Goal: Transaction & Acquisition: Purchase product/service

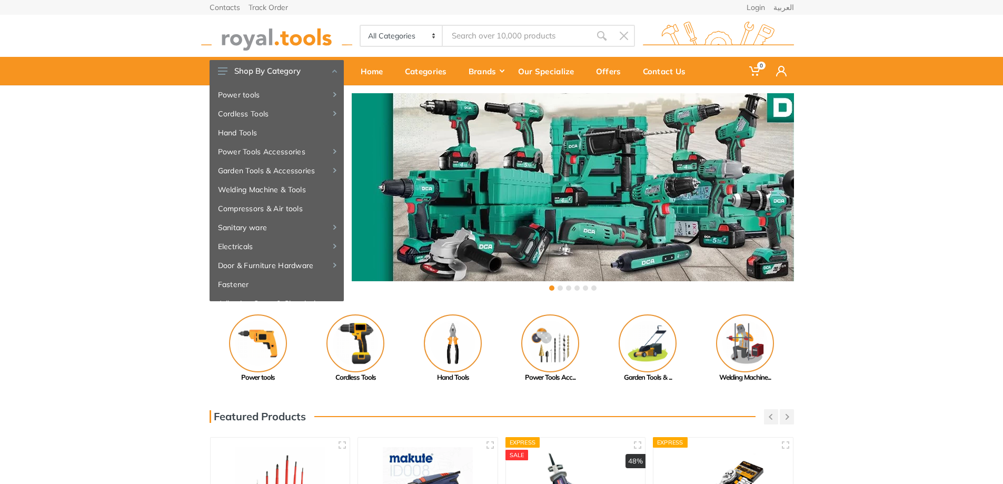
click at [130, 130] on div "‹ ›" at bounding box center [501, 193] width 1003 height 216
click at [102, 193] on div "‹ ›" at bounding box center [501, 193] width 1003 height 216
click at [101, 201] on div "‹ ›" at bounding box center [501, 193] width 1003 height 216
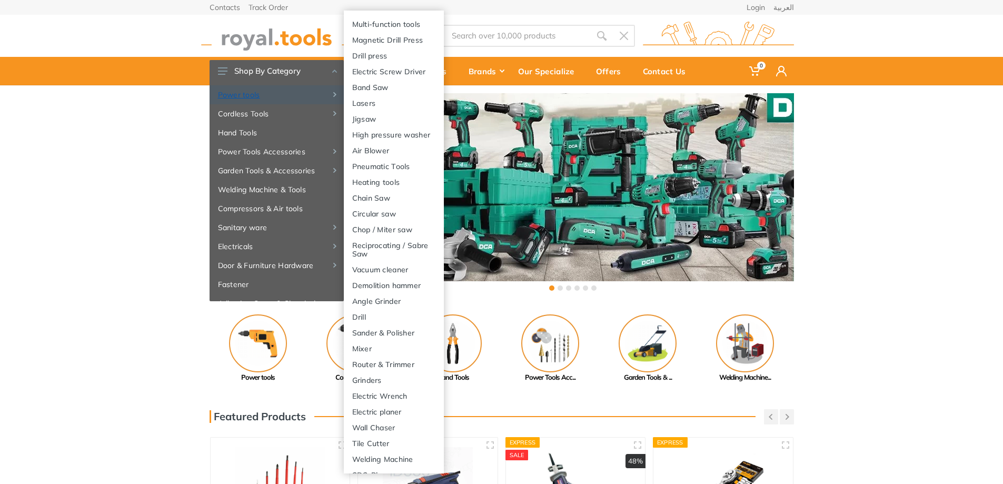
click at [248, 90] on link "Power tools" at bounding box center [277, 94] width 134 height 19
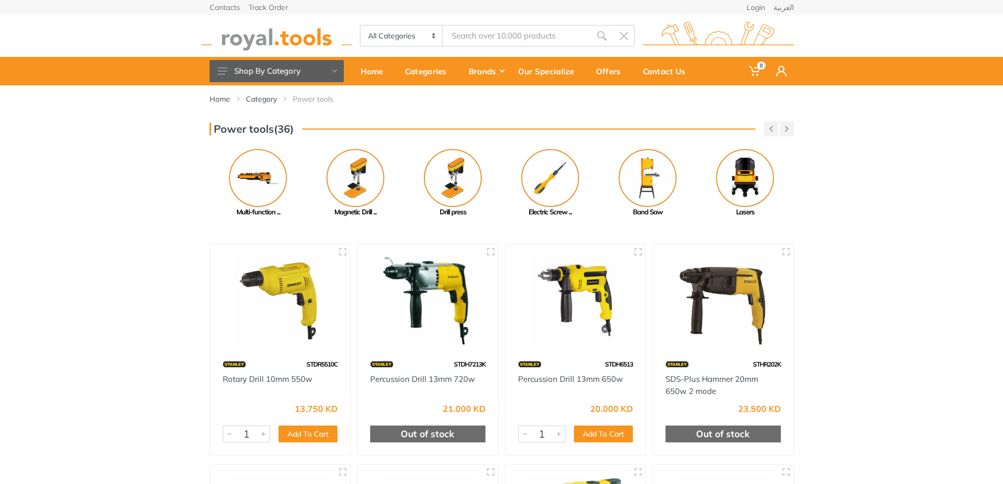
click at [132, 208] on div "Power tools(36) Previous Cut Off Machine Table saw Next" at bounding box center [501, 169] width 1003 height 96
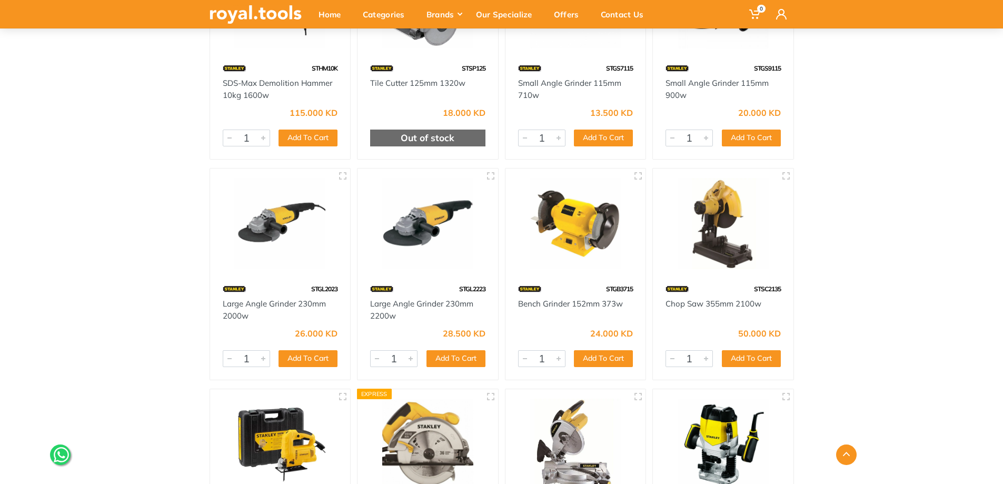
scroll to position [632, 0]
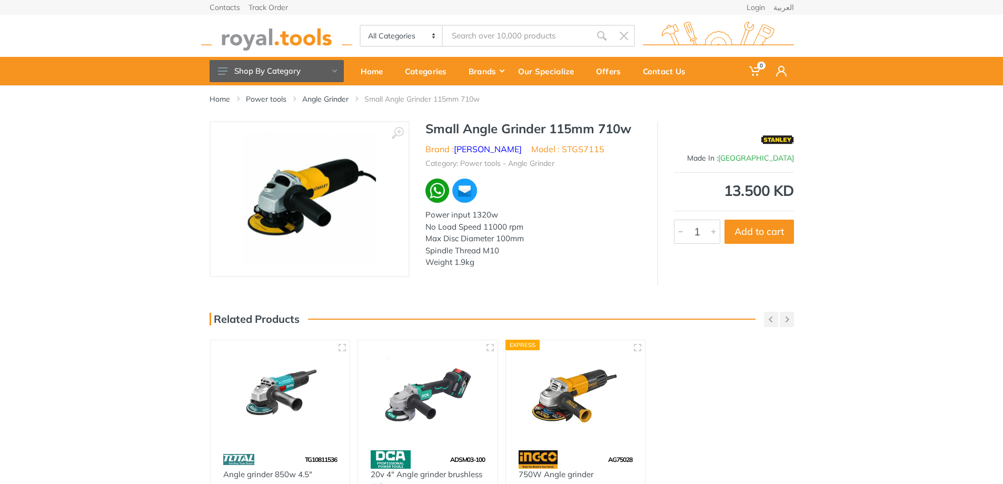
click at [137, 193] on div "‹ › Small Angle Grinder 115mm 710w Brand : [PERSON_NAME] 1" at bounding box center [501, 203] width 1003 height 164
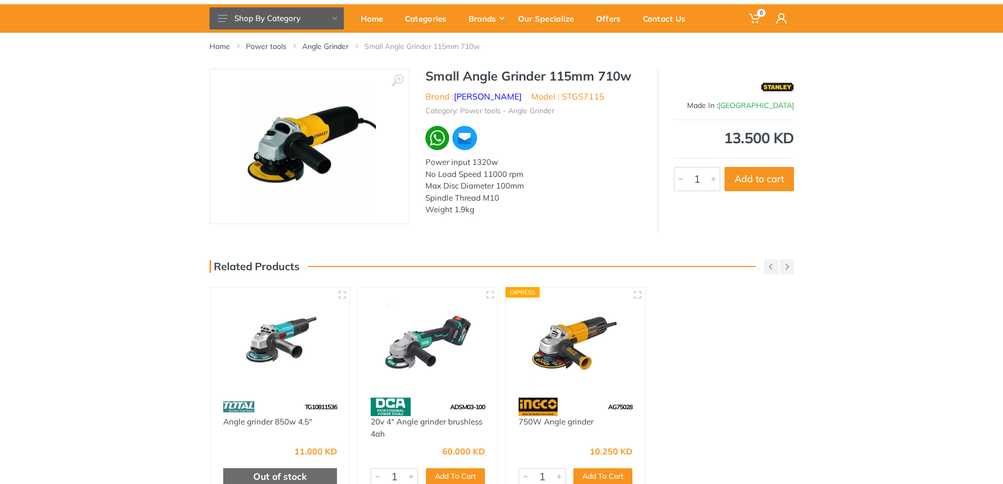
click at [565, 345] on img at bounding box center [575, 342] width 121 height 90
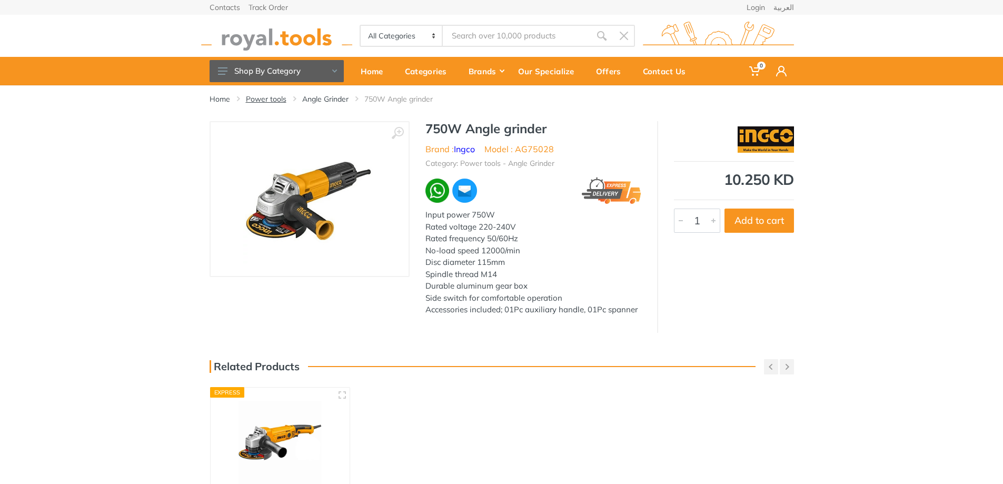
click at [276, 99] on link "Power tools" at bounding box center [266, 99] width 41 height 11
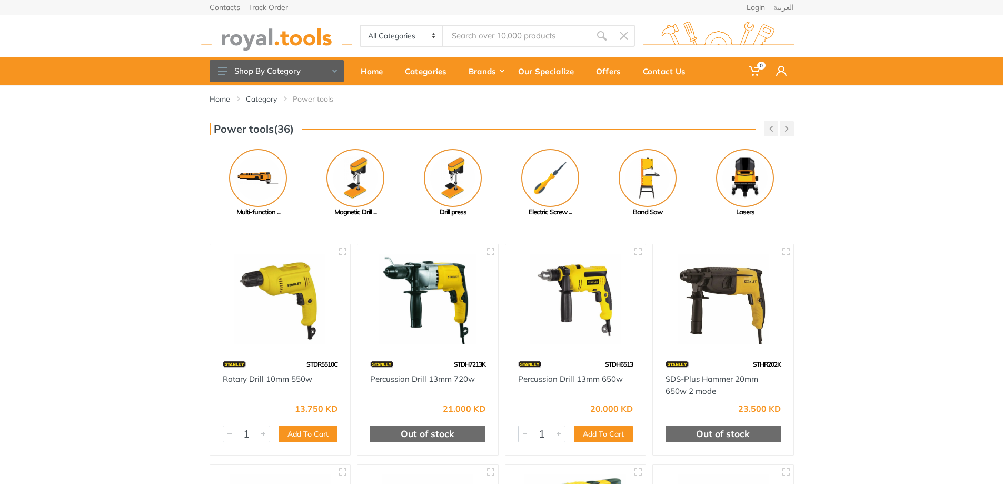
click at [131, 213] on div "Power tools(36) Previous Cut Off Machine Table saw Next" at bounding box center [501, 169] width 1003 height 96
click at [255, 174] on img at bounding box center [258, 178] width 58 height 58
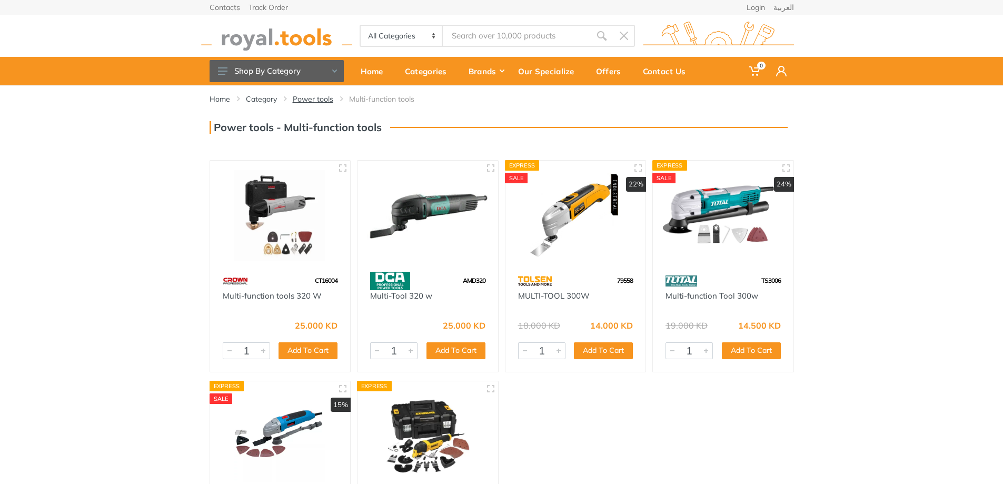
click at [318, 99] on link "Power tools" at bounding box center [313, 99] width 41 height 11
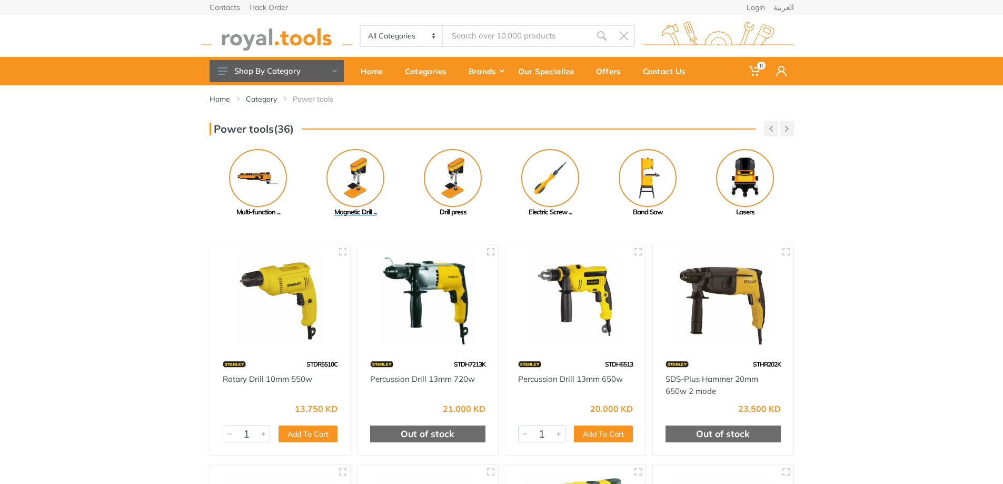
click at [359, 165] on img at bounding box center [355, 178] width 58 height 58
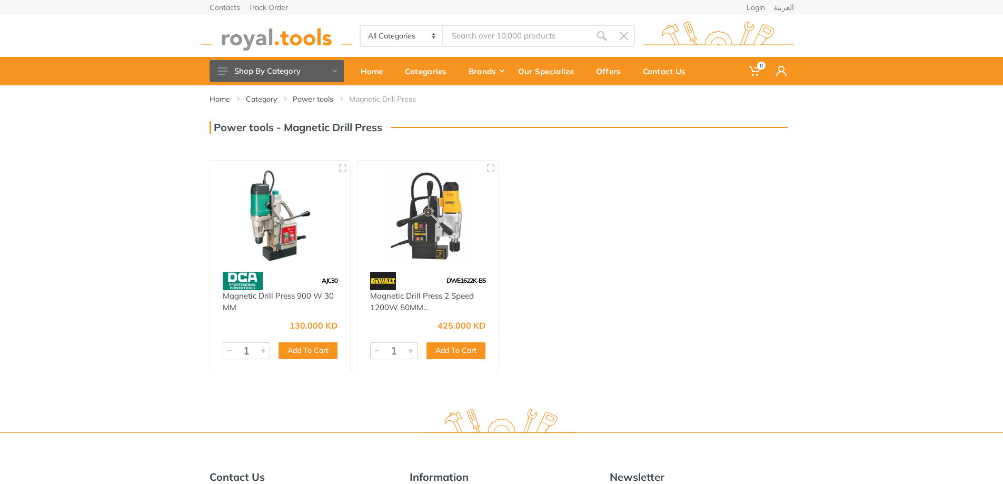
click at [282, 203] on img at bounding box center [281, 215] width 122 height 91
click at [429, 208] on img at bounding box center [428, 215] width 122 height 91
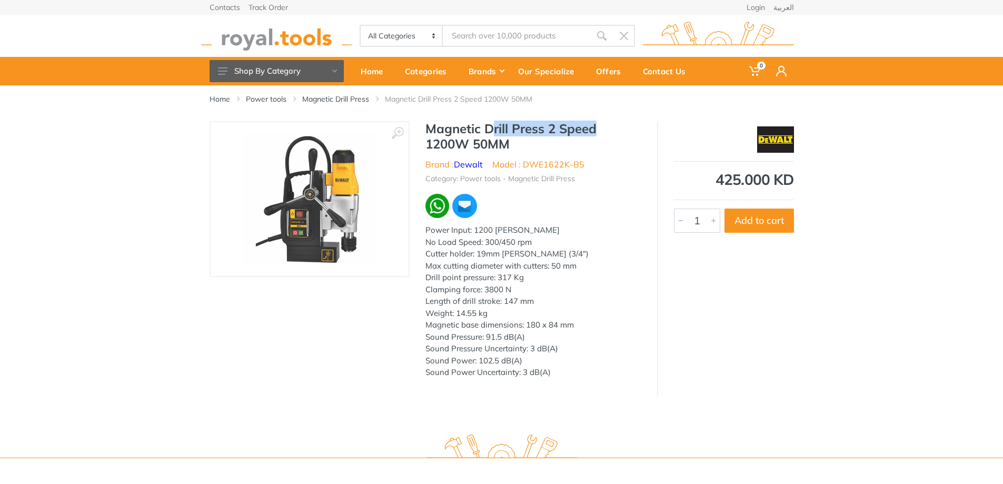
drag, startPoint x: 491, startPoint y: 129, endPoint x: 636, endPoint y: 127, distance: 145.8
click at [636, 127] on h1 "Magnetic Drill Press 2 Speed 1200W 50MM" at bounding box center [533, 136] width 216 height 31
click at [642, 164] on div "Magnetic Drill Press 2 Speed 1200W 50MM Brand : Dewalt Model : DWE1622K-B5 Cate…" at bounding box center [533, 253] width 247 height 264
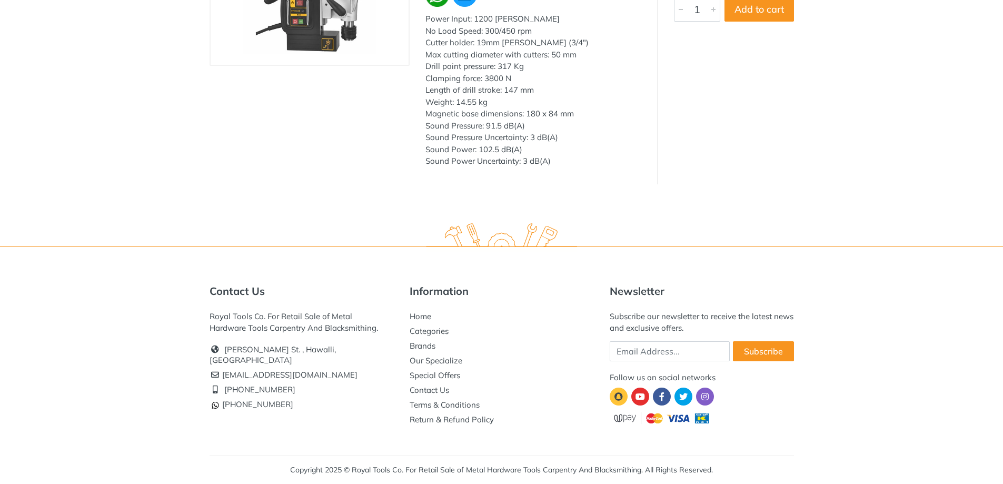
scroll to position [1, 0]
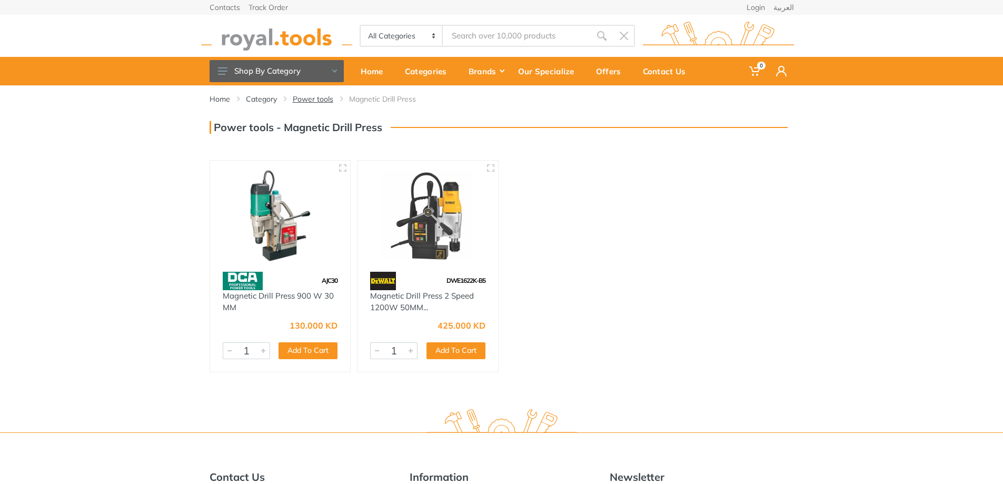
click at [302, 98] on link "Power tools" at bounding box center [313, 99] width 41 height 11
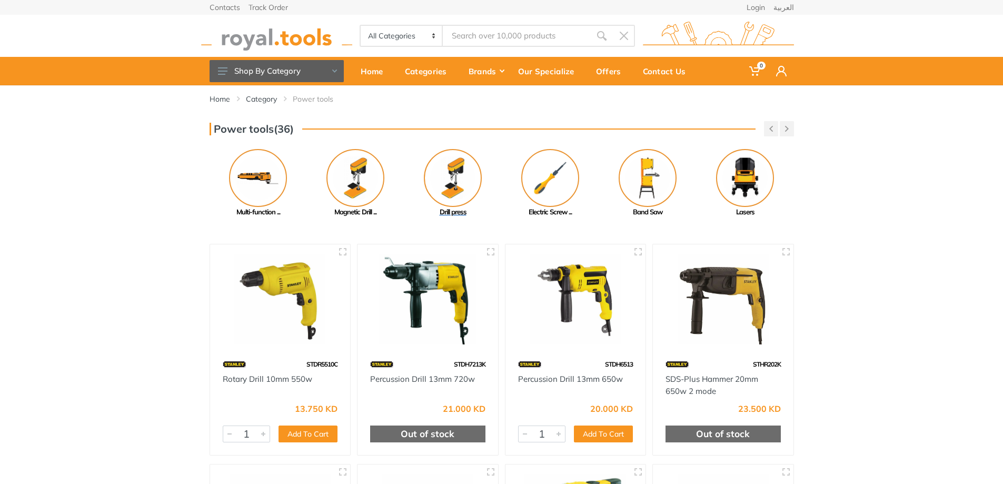
click at [460, 174] on img at bounding box center [453, 178] width 58 height 58
click at [539, 169] on img at bounding box center [550, 178] width 58 height 58
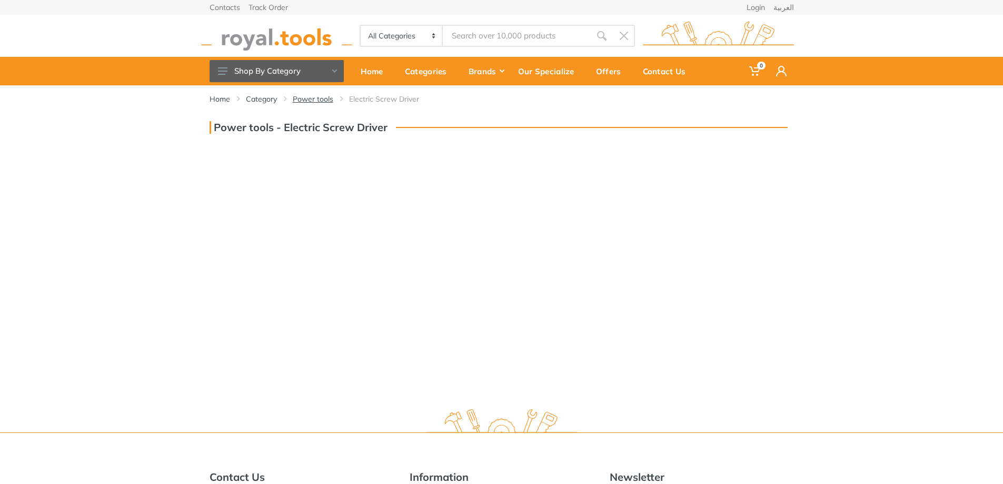
click at [313, 97] on link "Power tools" at bounding box center [313, 99] width 41 height 11
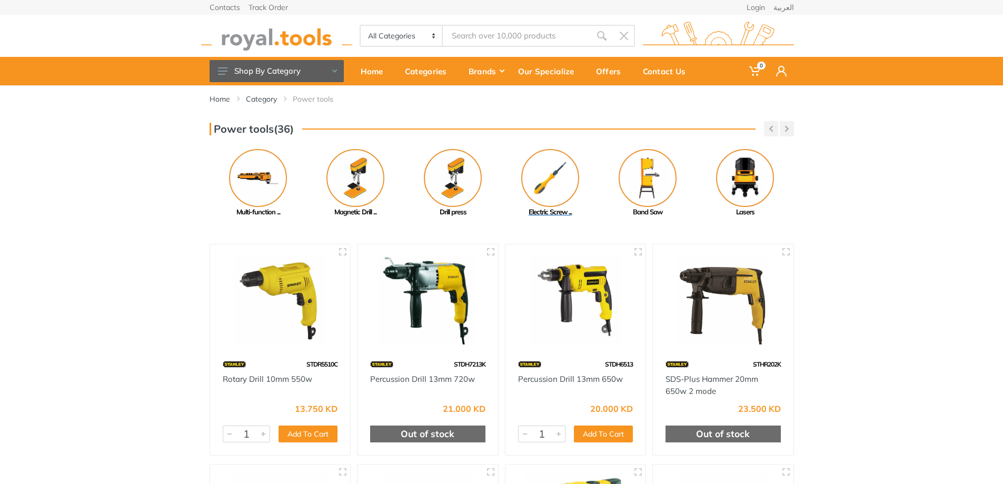
click at [557, 174] on img at bounding box center [550, 178] width 58 height 58
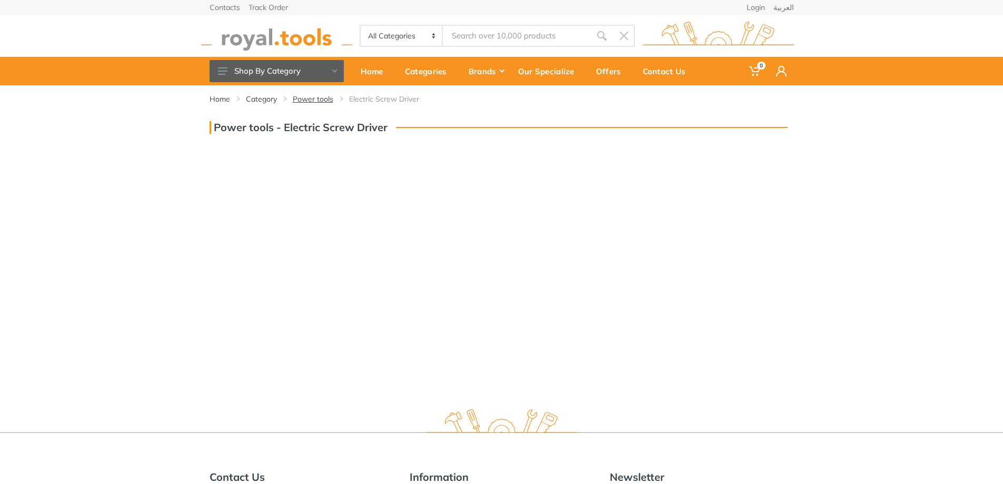
click at [313, 97] on link "Power tools" at bounding box center [313, 99] width 41 height 11
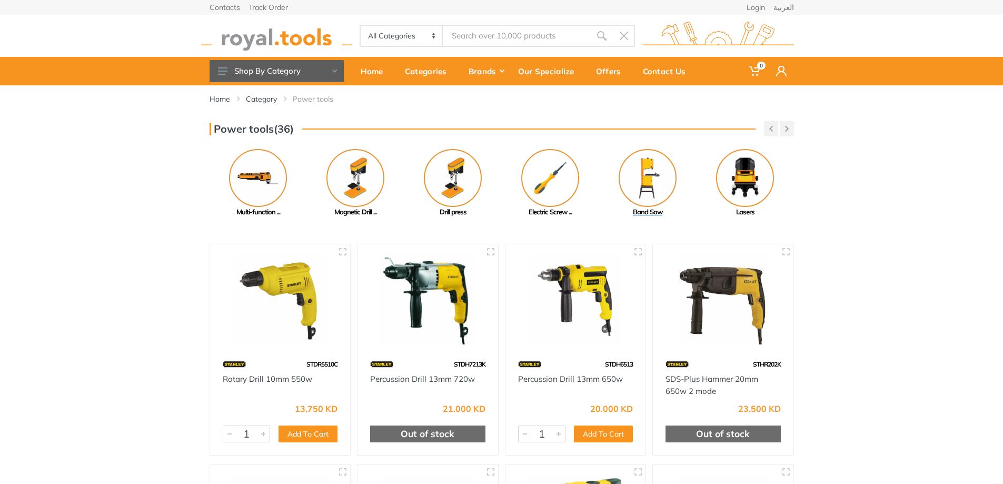
click at [646, 168] on img at bounding box center [648, 178] width 58 height 58
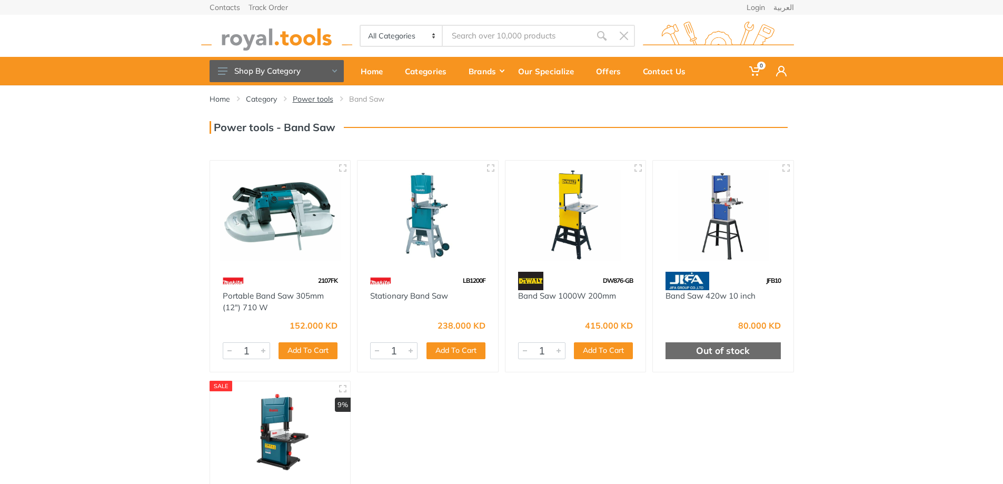
click at [304, 94] on link "Power tools" at bounding box center [313, 99] width 41 height 11
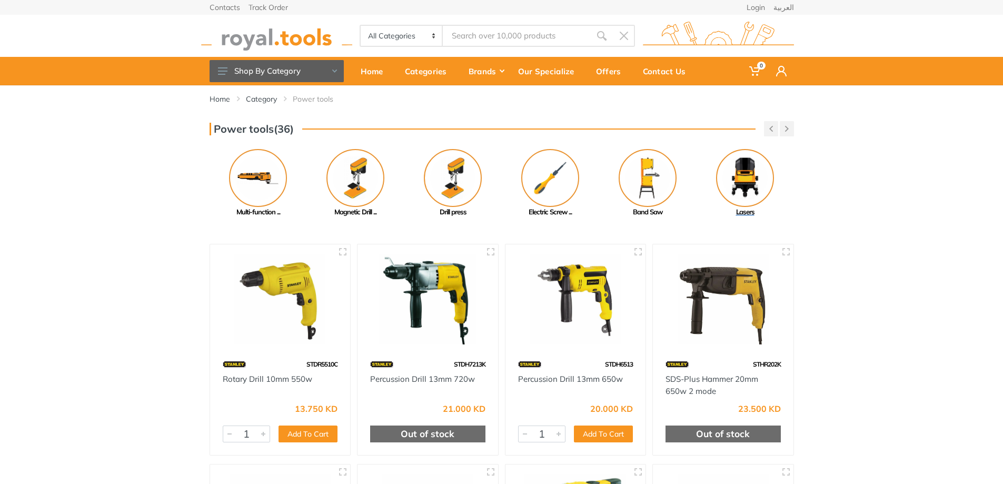
click at [736, 176] on img at bounding box center [745, 178] width 58 height 58
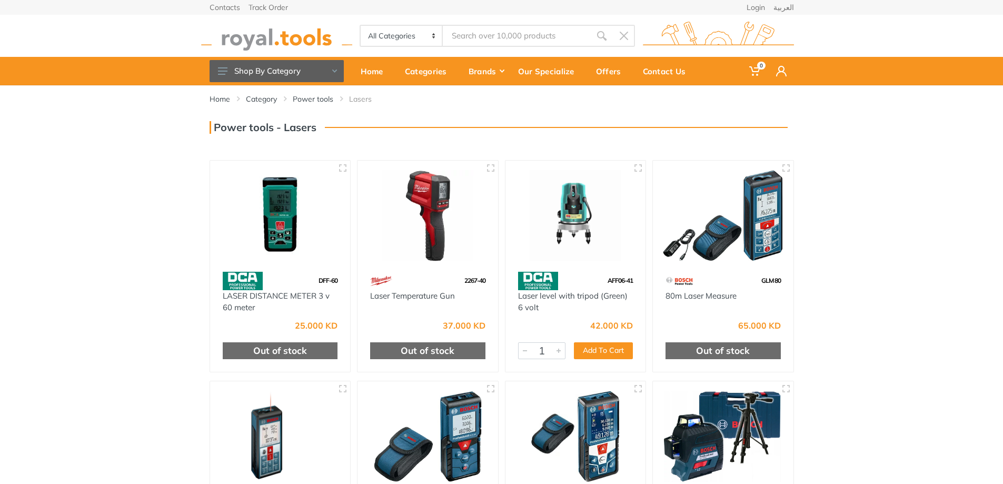
click at [112, 278] on div "Home Category Power tools Lasers 1" at bounding box center [501, 352] width 1003 height 534
click at [307, 99] on link "Power tools" at bounding box center [313, 99] width 41 height 11
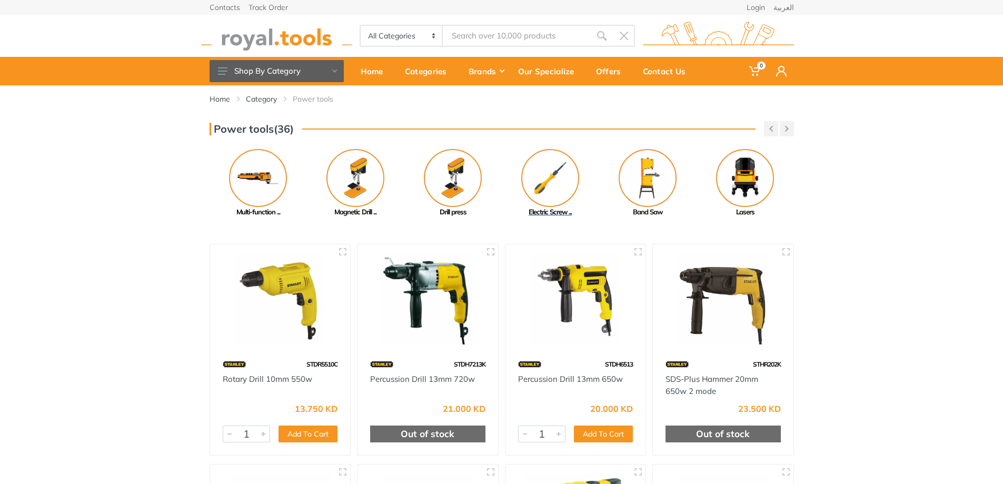
click at [552, 177] on img at bounding box center [550, 178] width 58 height 58
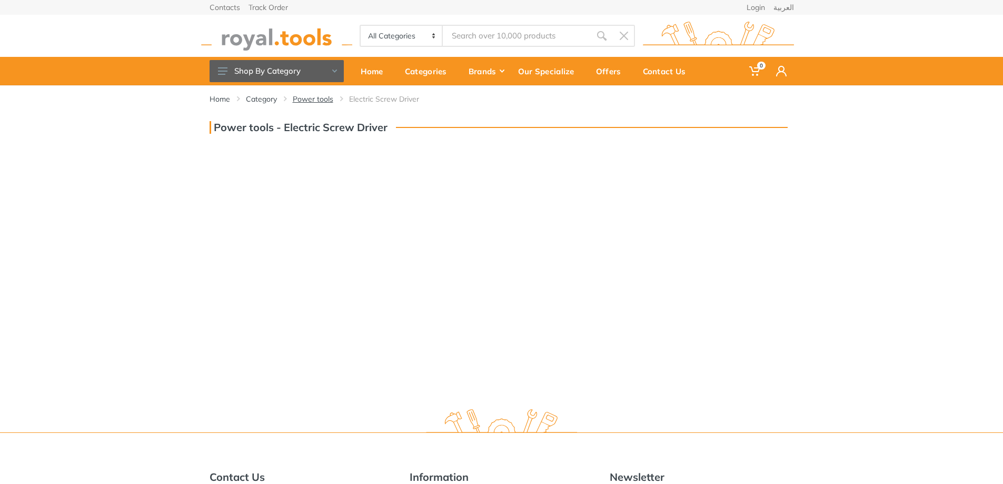
click at [309, 95] on link "Power tools" at bounding box center [313, 99] width 41 height 11
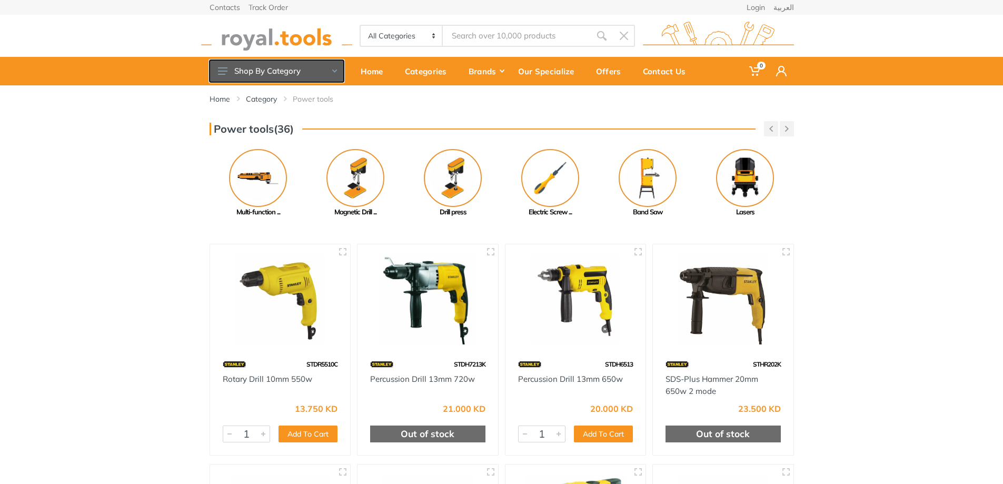
click at [260, 72] on button "Shop By Category" at bounding box center [277, 71] width 134 height 22
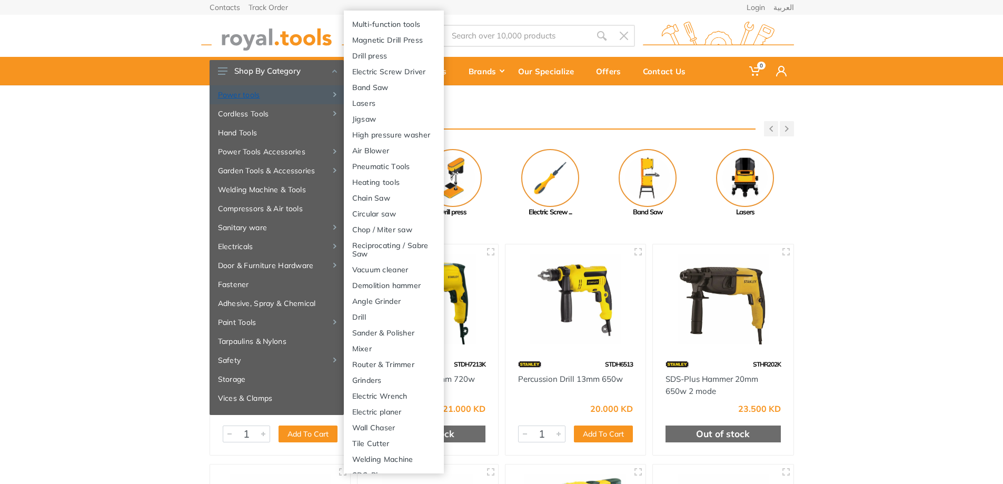
click at [231, 92] on link "Power tools" at bounding box center [277, 94] width 134 height 19
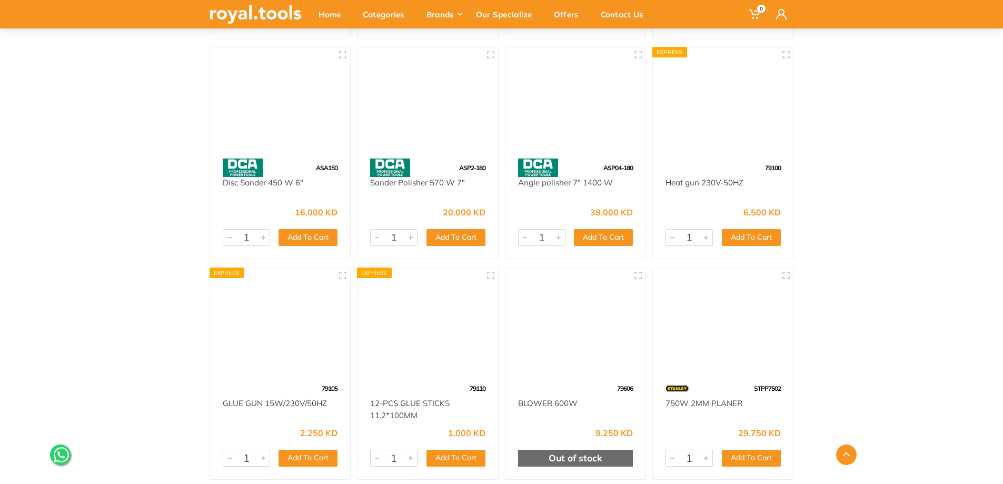
scroll to position [14582, 0]
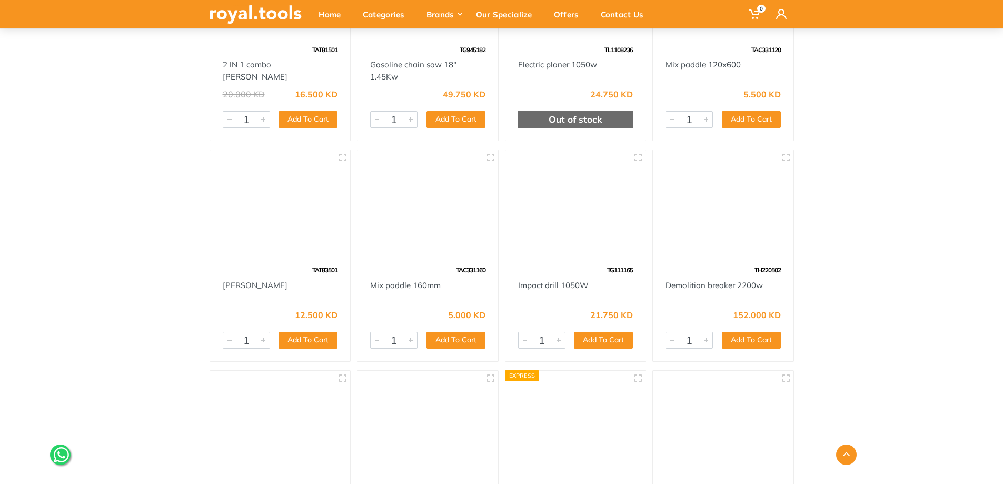
scroll to position [40536, 0]
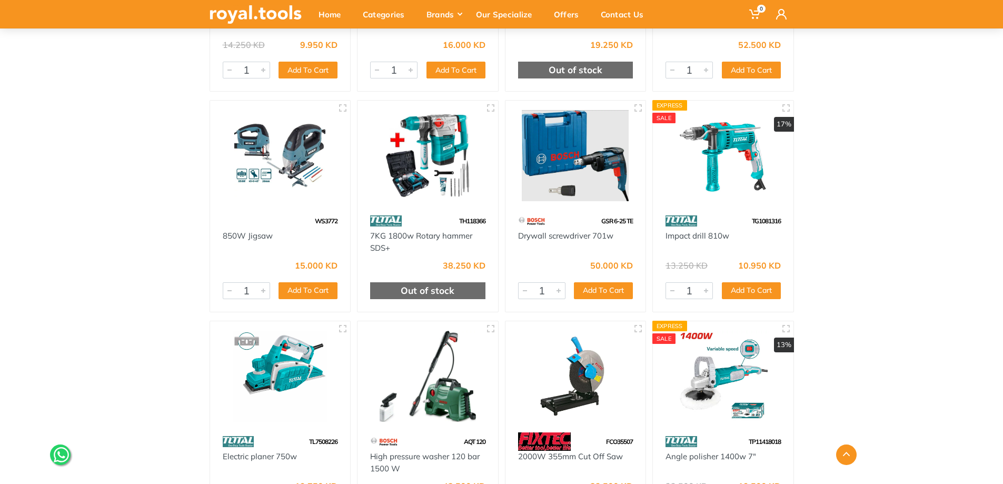
scroll to position [49064, 0]
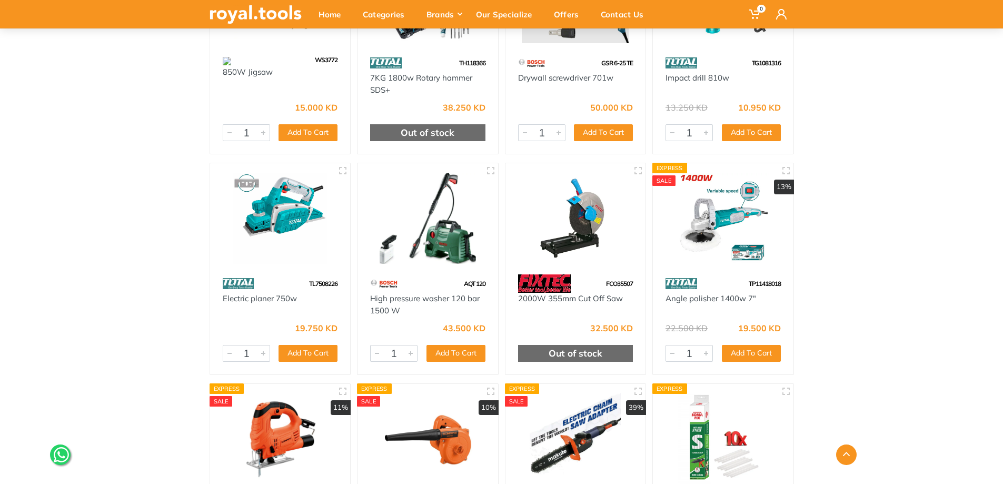
click at [268, 222] on img at bounding box center [281, 218] width 122 height 91
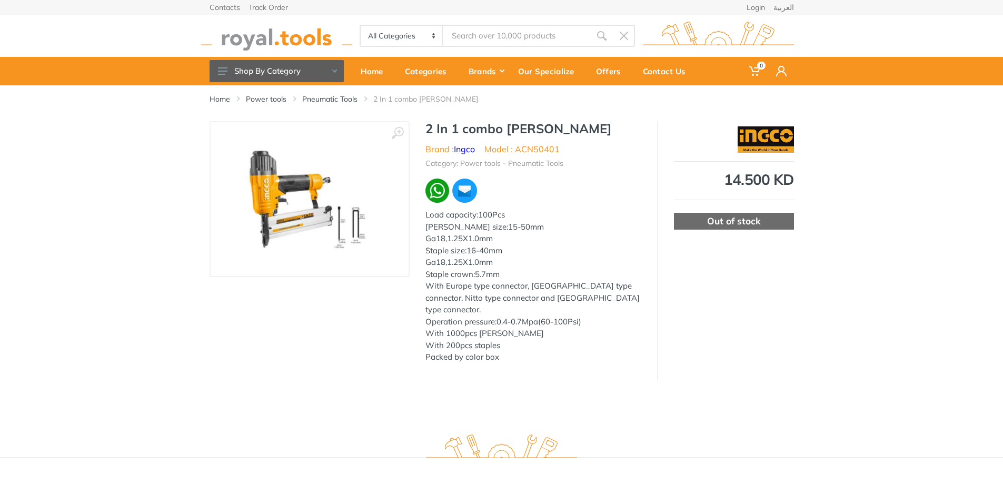
click at [331, 179] on img at bounding box center [309, 199] width 133 height 133
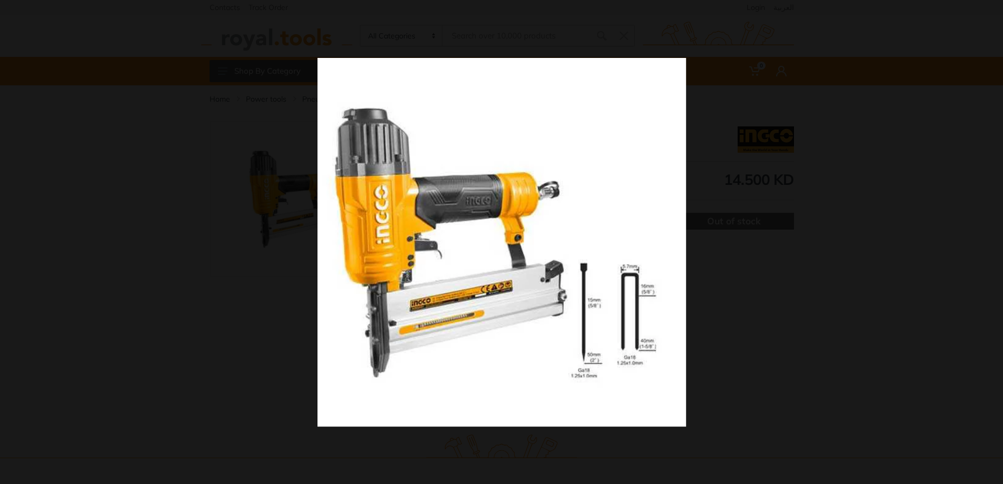
click at [493, 226] on img at bounding box center [501, 242] width 369 height 369
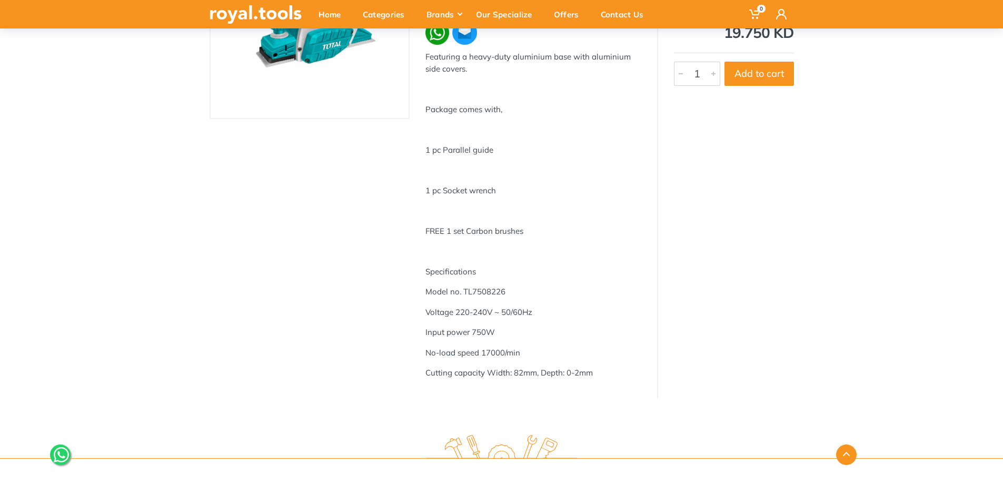
scroll to position [211, 0]
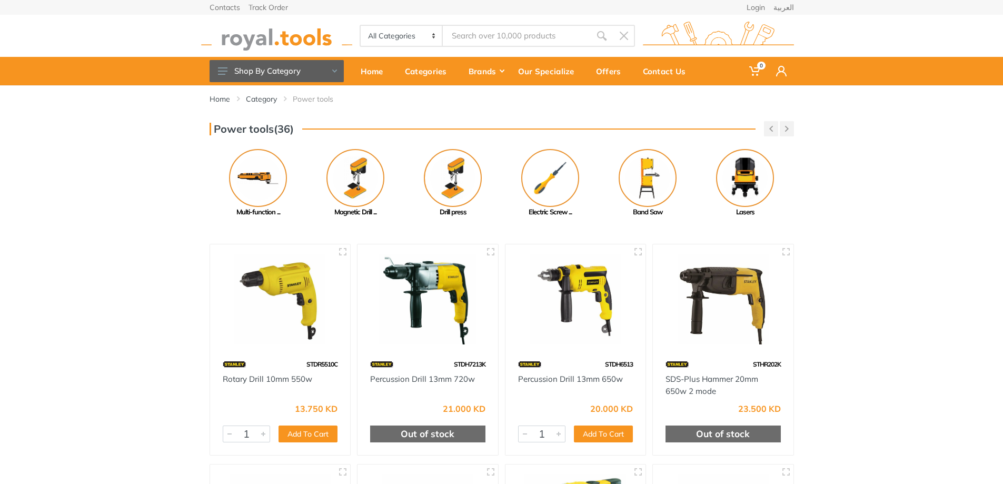
click at [302, 99] on li "Power tools" at bounding box center [321, 99] width 56 height 11
click at [260, 101] on link "Category" at bounding box center [261, 99] width 31 height 11
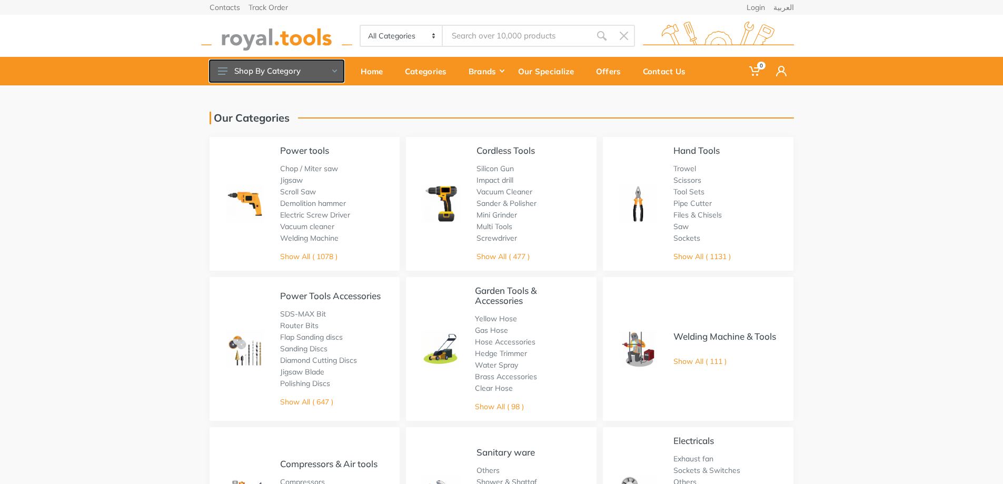
click at [255, 70] on button "Shop By Category" at bounding box center [277, 71] width 134 height 22
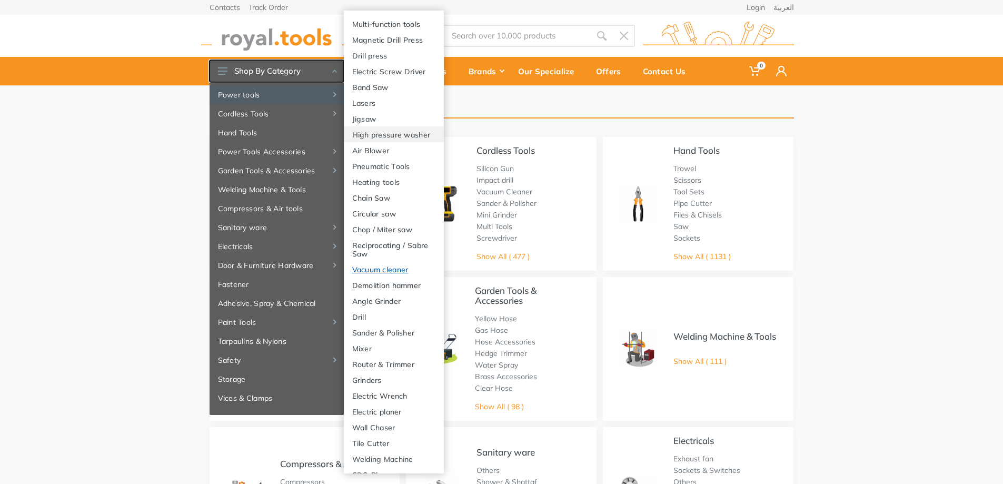
scroll to position [142, 0]
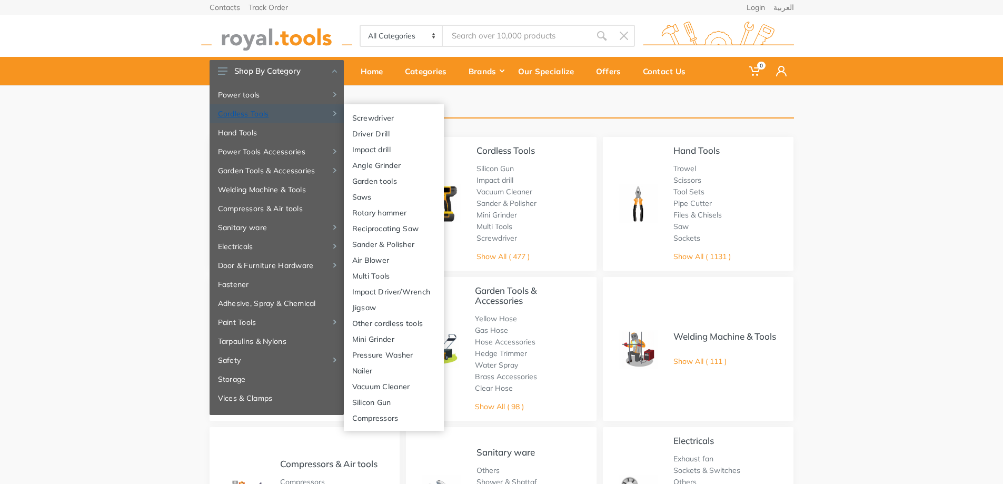
click at [236, 109] on link "Cordless Tools" at bounding box center [277, 113] width 134 height 19
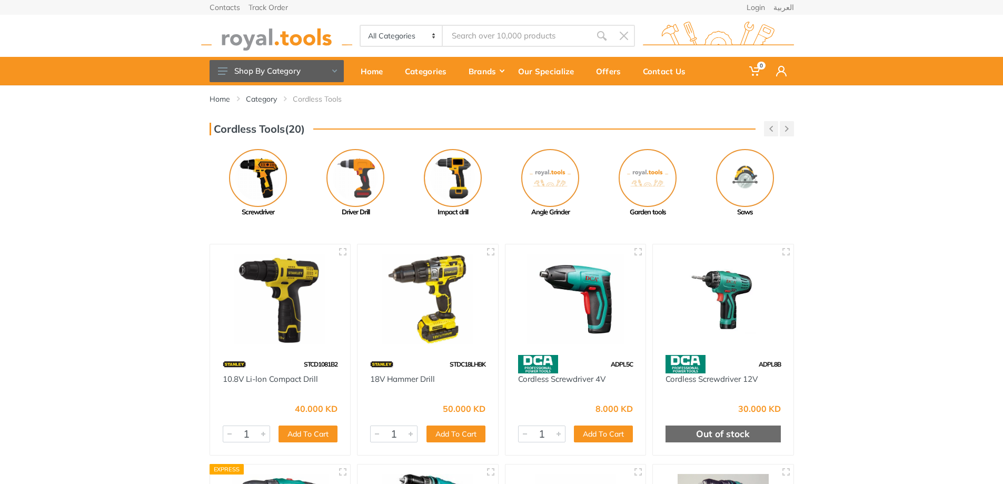
click at [178, 166] on div "Cordless Tools(20) Previous Mini Grinder Pressure Washer" at bounding box center [501, 169] width 1003 height 96
click at [259, 171] on img at bounding box center [258, 178] width 58 height 58
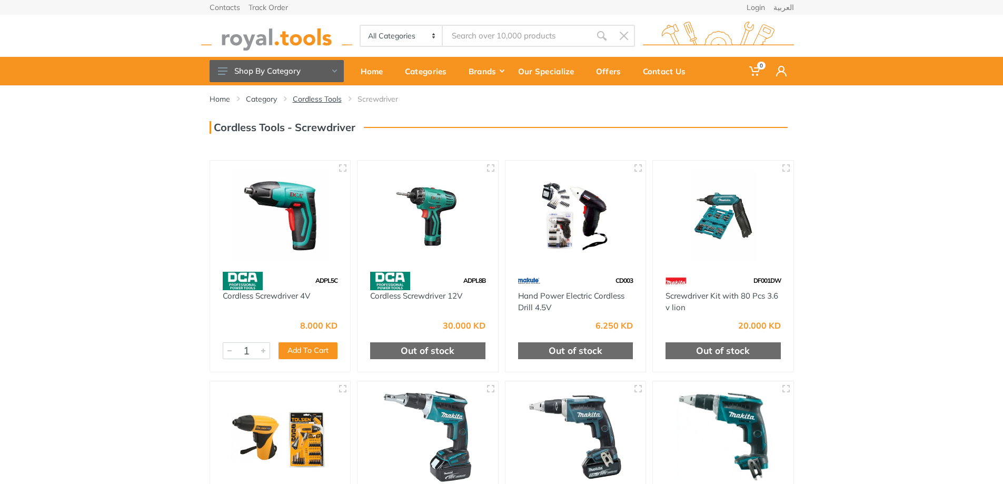
click at [324, 102] on link "Cordless Tools" at bounding box center [317, 99] width 49 height 11
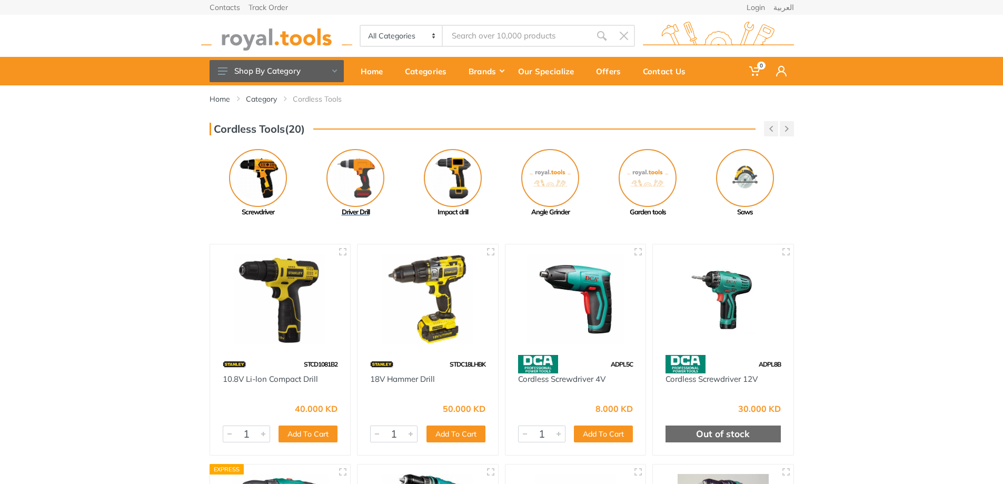
click at [348, 166] on img at bounding box center [355, 178] width 58 height 58
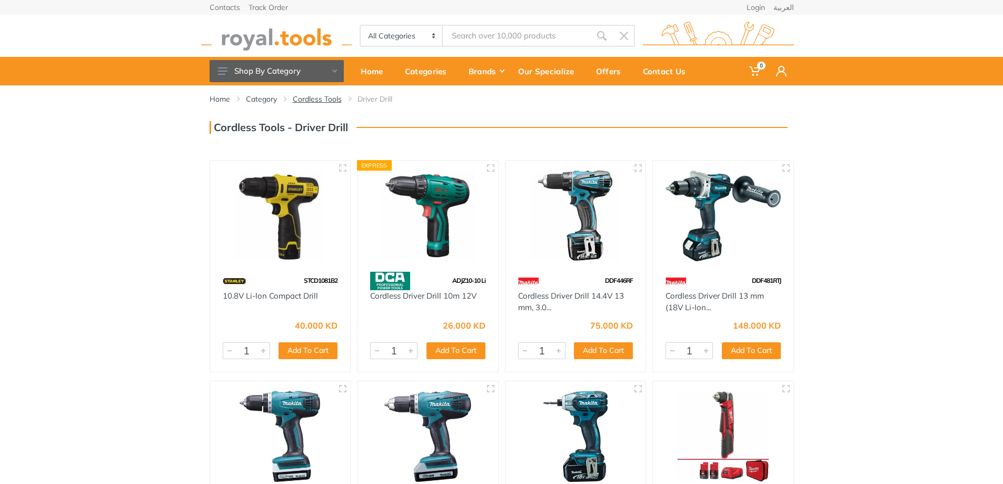
click at [318, 98] on link "Cordless Tools" at bounding box center [317, 99] width 49 height 11
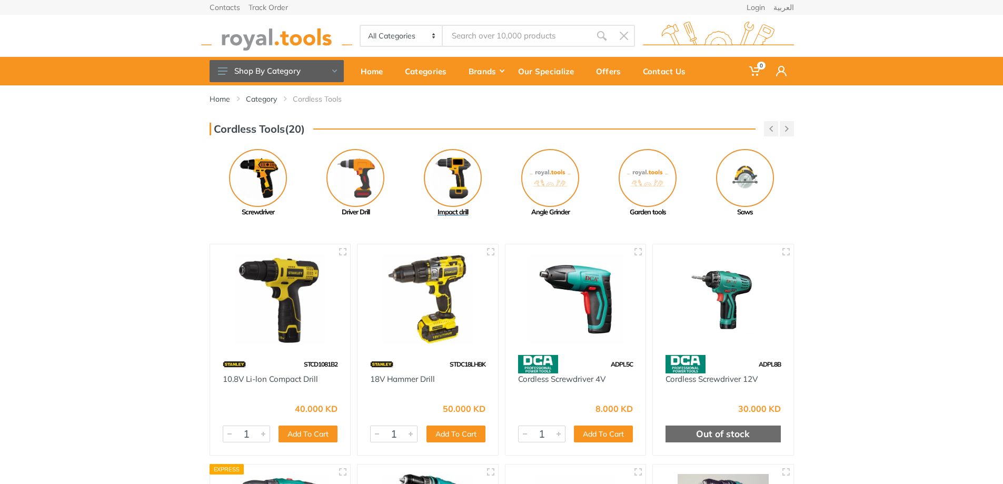
click at [459, 181] on img at bounding box center [453, 178] width 58 height 58
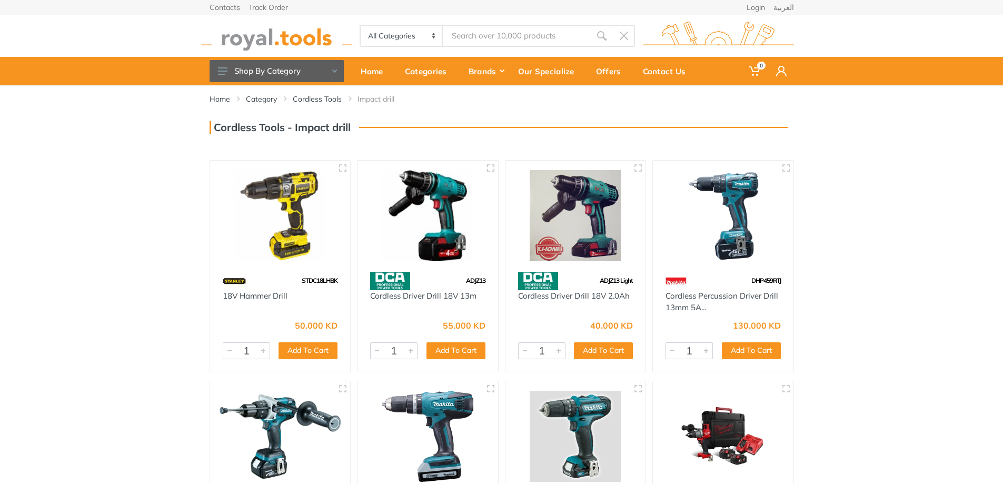
drag, startPoint x: 59, startPoint y: 304, endPoint x: 50, endPoint y: 296, distance: 11.9
click at [58, 303] on div "Home Category Cordless Tools Impact drill 1" at bounding box center [501, 352] width 1003 height 534
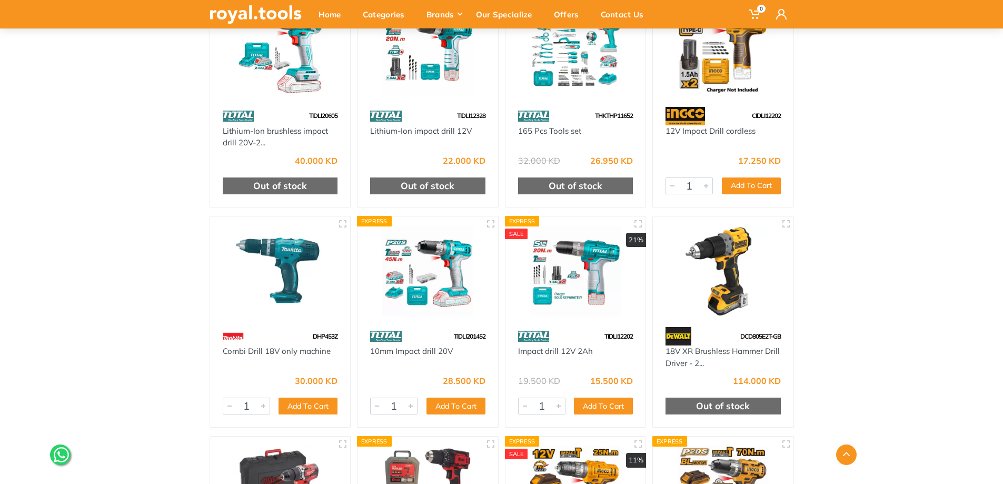
scroll to position [3369, 0]
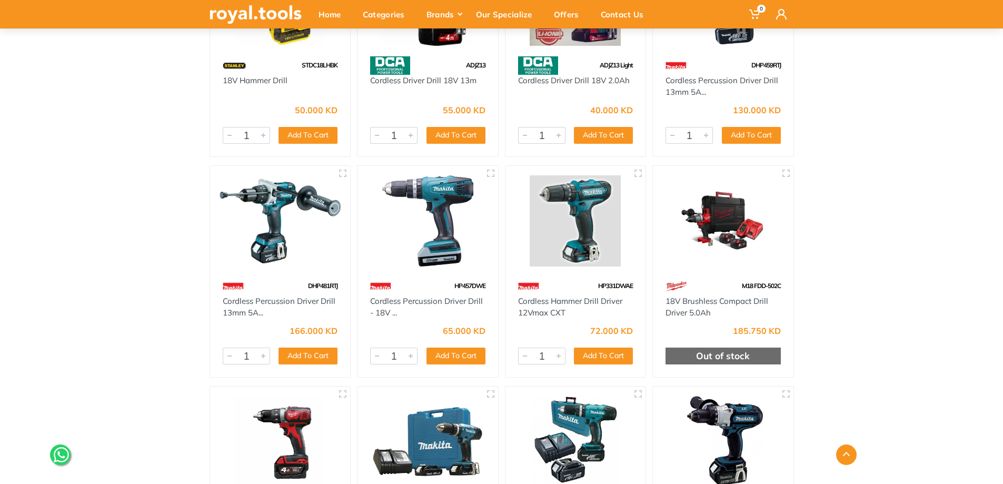
scroll to position [0, 0]
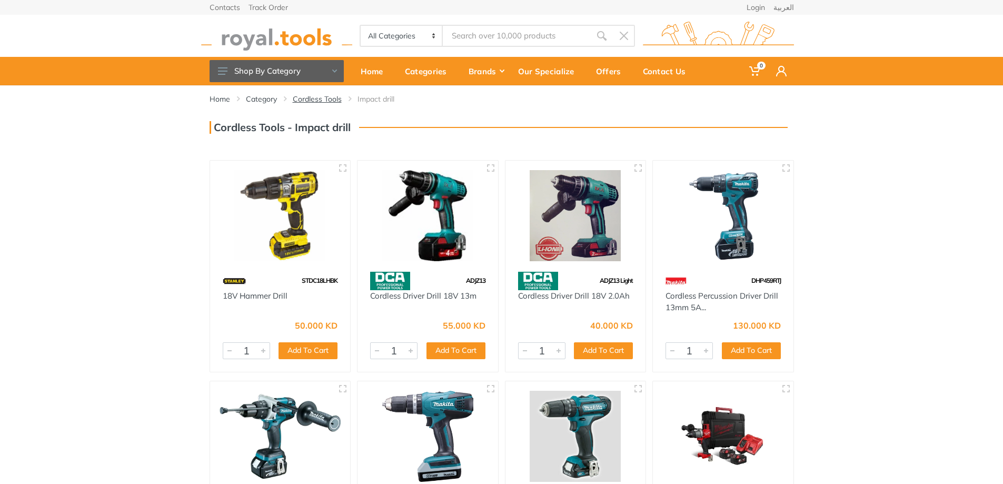
click at [308, 103] on link "Cordless Tools" at bounding box center [317, 99] width 49 height 11
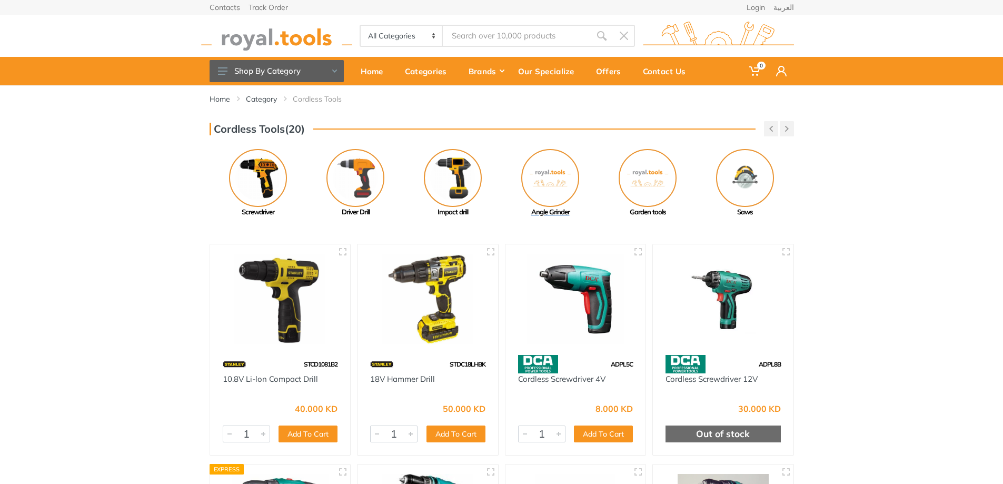
click at [550, 172] on img at bounding box center [550, 178] width 58 height 58
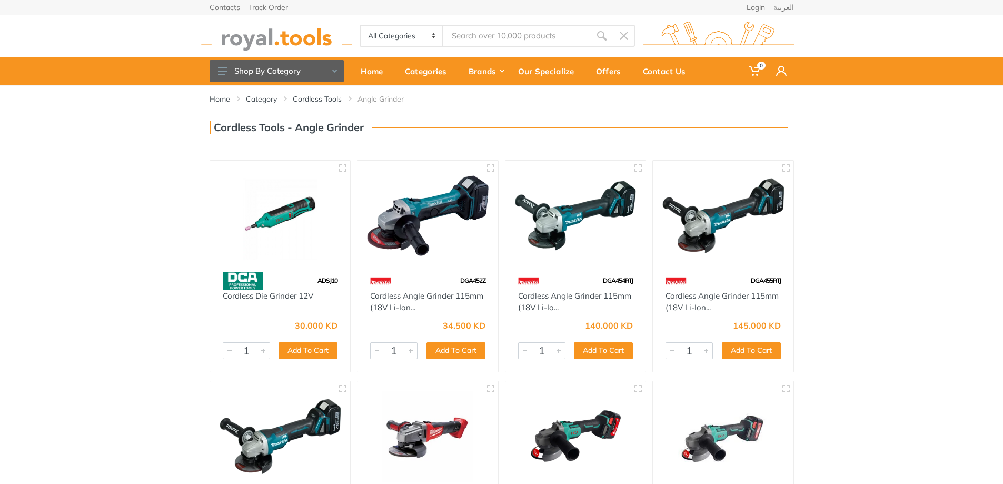
click at [145, 204] on div "Home Category Cordless Tools Angle Grinder 1" at bounding box center [501, 352] width 1003 height 534
click at [322, 100] on link "Cordless Tools" at bounding box center [317, 99] width 49 height 11
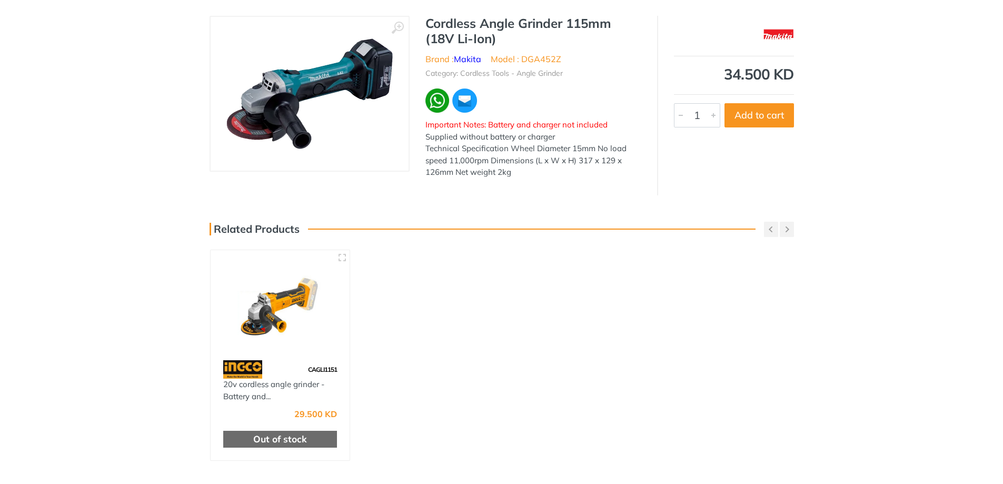
scroll to position [211, 0]
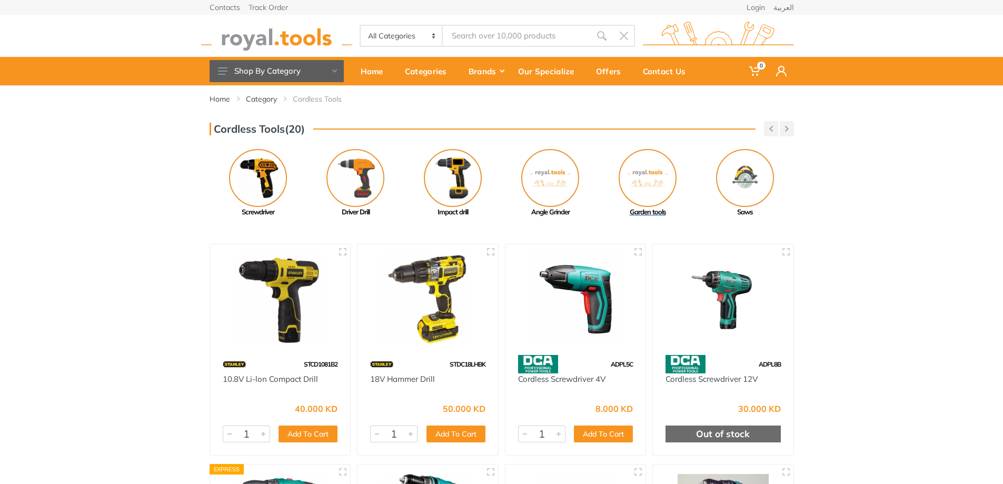
click at [641, 165] on img at bounding box center [648, 178] width 58 height 58
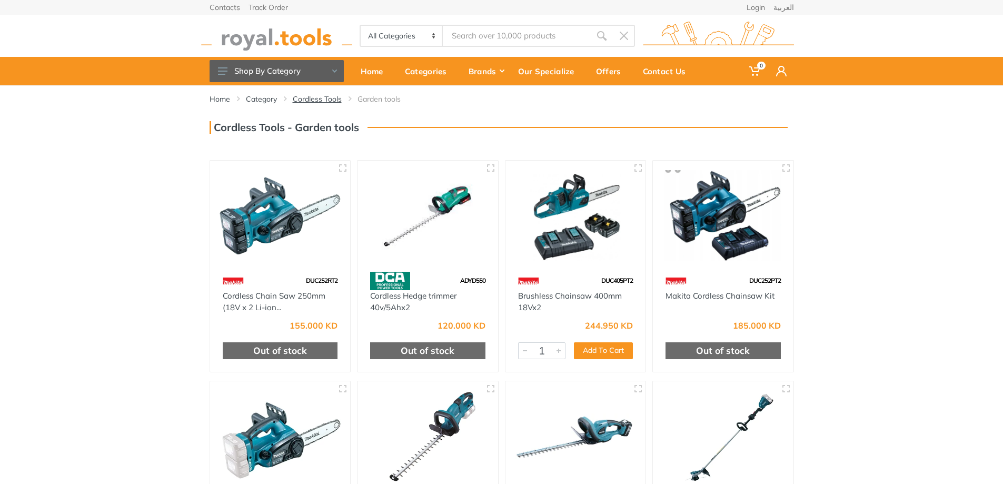
click at [312, 101] on link "Cordless Tools" at bounding box center [317, 99] width 49 height 11
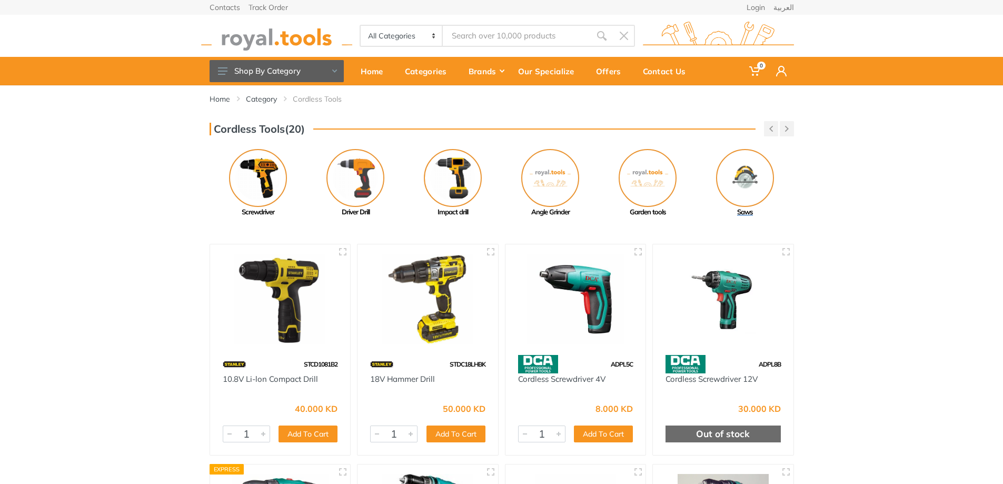
click at [739, 177] on img at bounding box center [745, 178] width 58 height 58
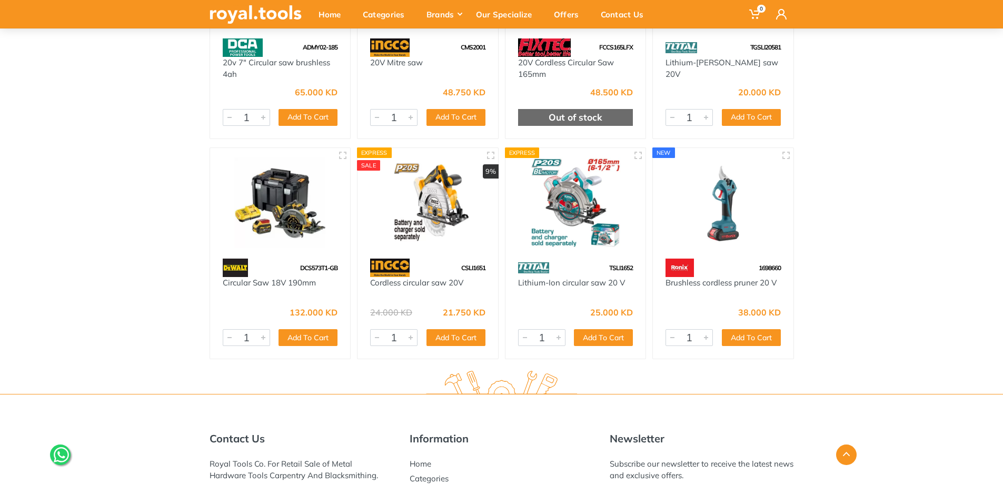
scroll to position [948, 0]
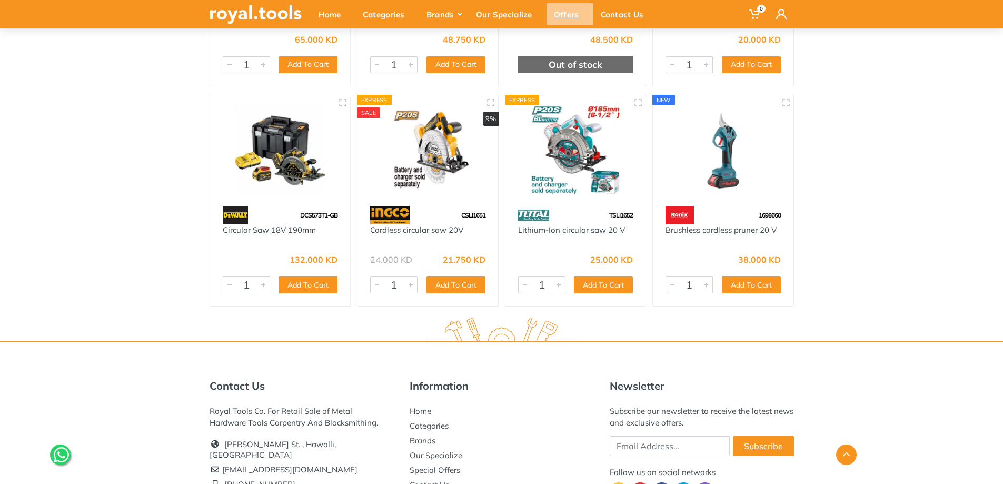
click at [567, 15] on div "Offers" at bounding box center [569, 14] width 47 height 22
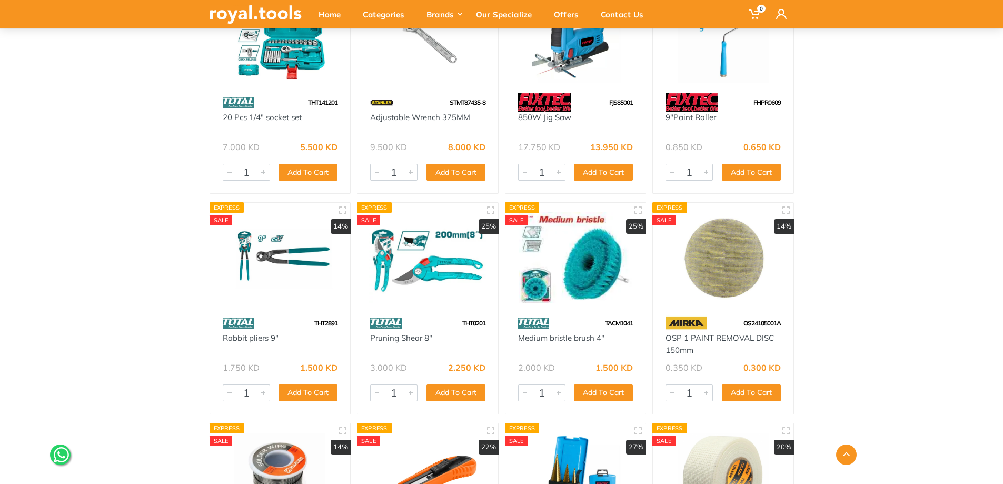
scroll to position [2106, 0]
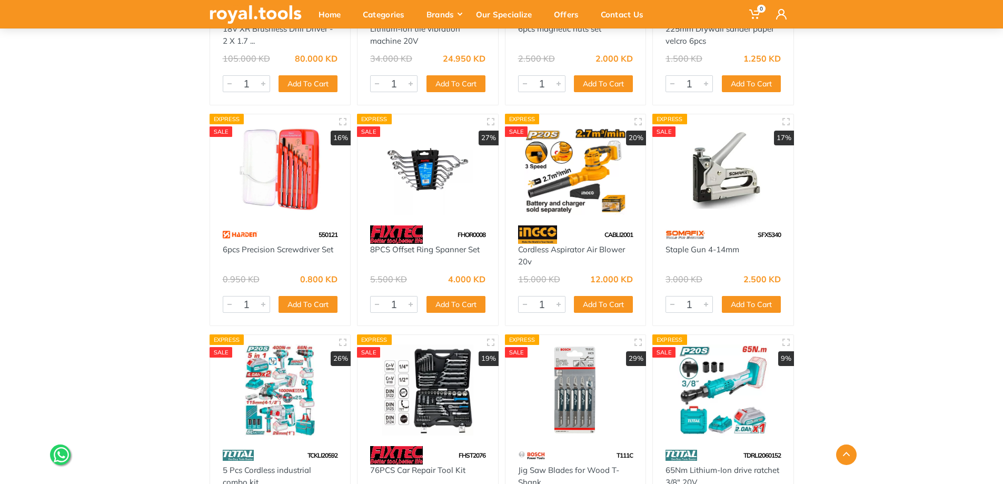
scroll to position [3843, 0]
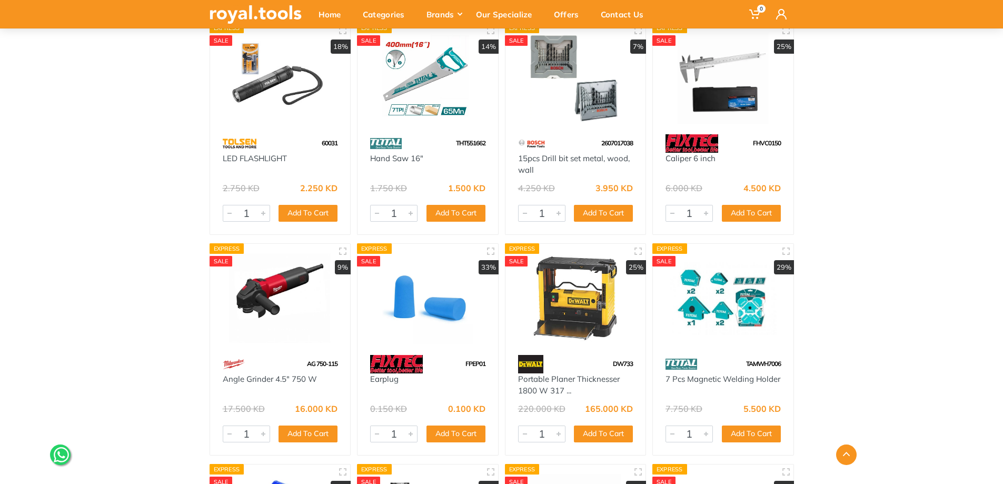
scroll to position [6423, 0]
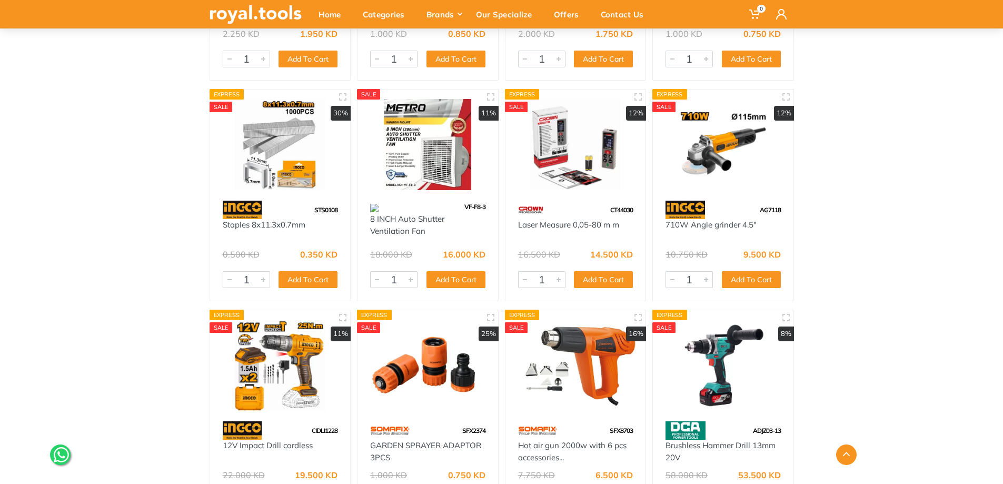
scroll to position [9265, 0]
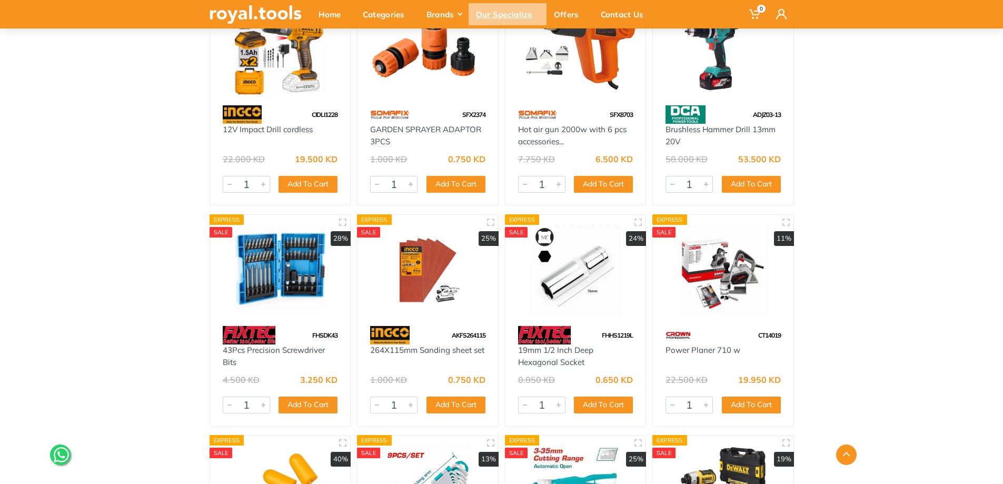
click at [505, 12] on div "Our Specialize" at bounding box center [508, 14] width 78 height 22
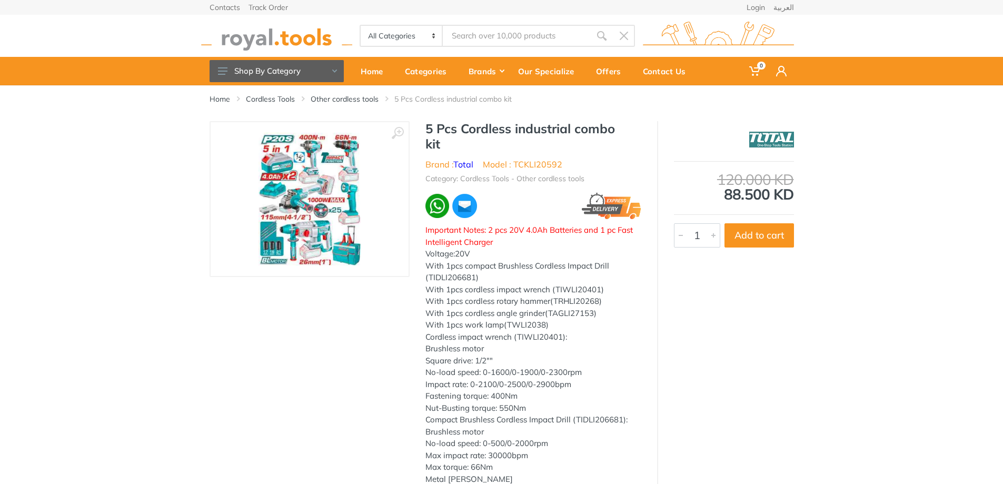
click at [328, 213] on img at bounding box center [309, 199] width 102 height 133
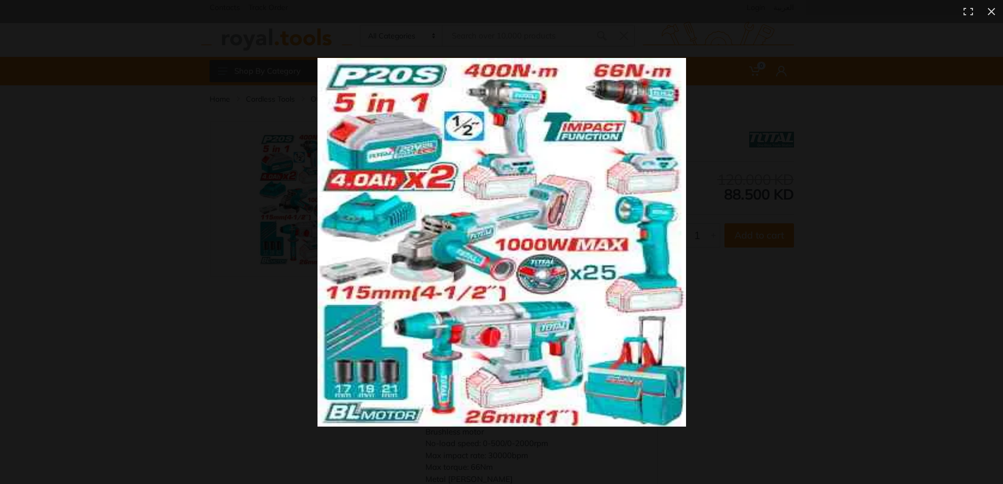
click at [705, 269] on div at bounding box center [739, 261] width 845 height 407
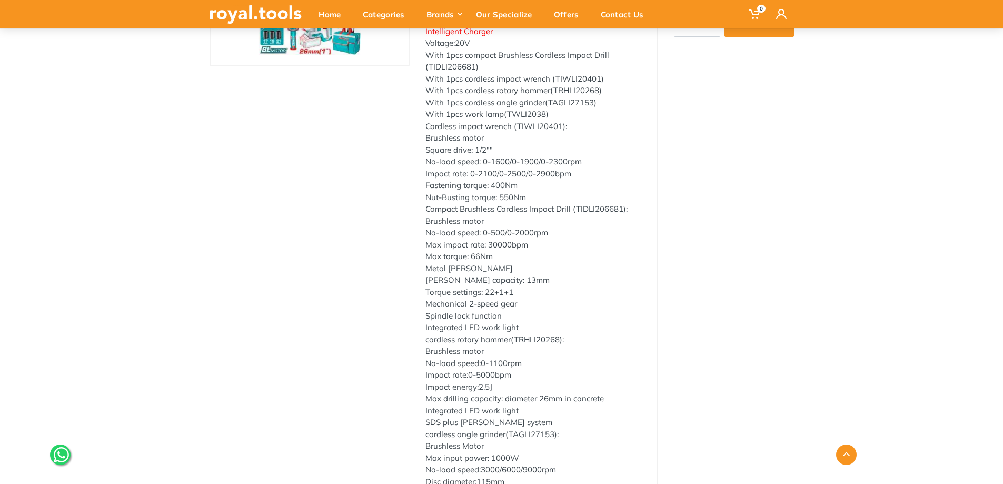
scroll to position [105, 0]
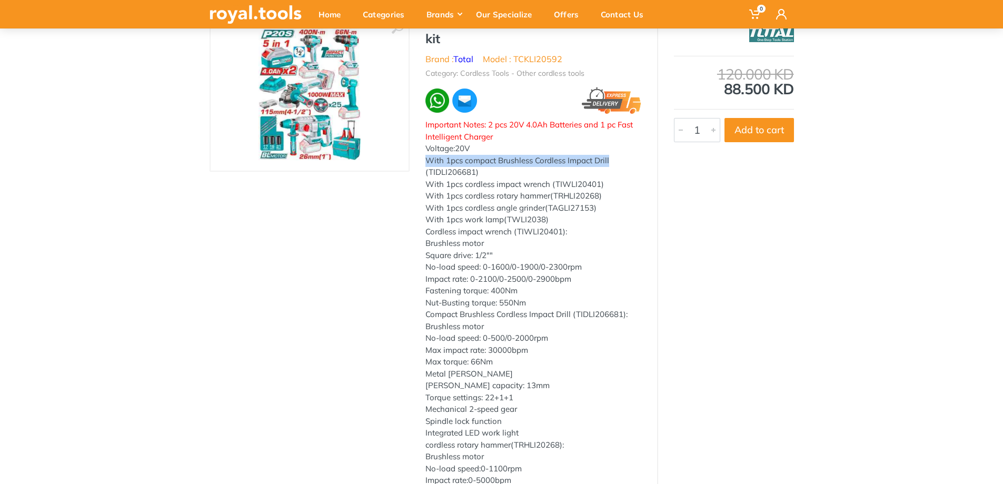
drag, startPoint x: 426, startPoint y: 162, endPoint x: 622, endPoint y: 162, distance: 195.8
click at [622, 162] on div "Important Notes: 2 pcs 20V 4.0Ah Batteries and 1 pc Fast Intelligent Charger Vo…" at bounding box center [533, 439] width 216 height 640
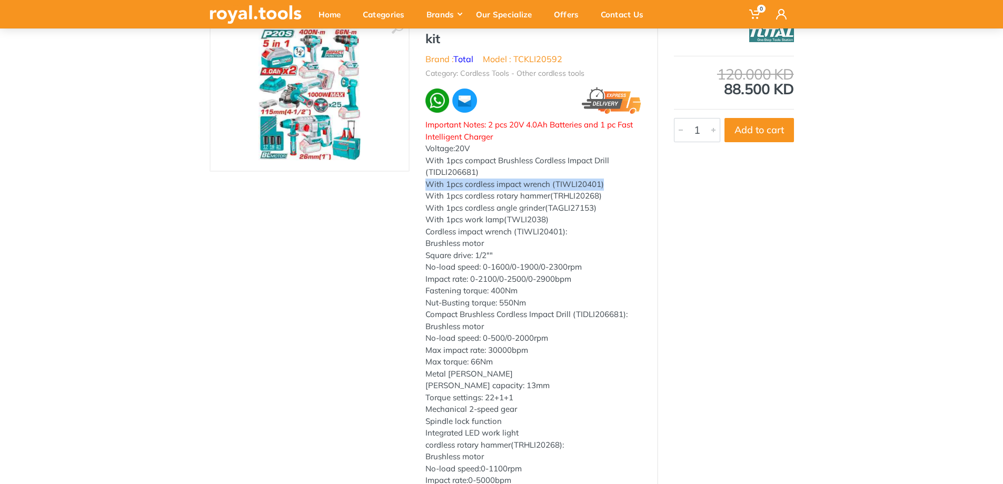
drag, startPoint x: 425, startPoint y: 183, endPoint x: 608, endPoint y: 184, distance: 182.2
click at [608, 184] on div "Important Notes: 2 pcs 20V 4.0Ah Batteries and 1 pc Fast Intelligent Charger Vo…" at bounding box center [533, 439] width 216 height 640
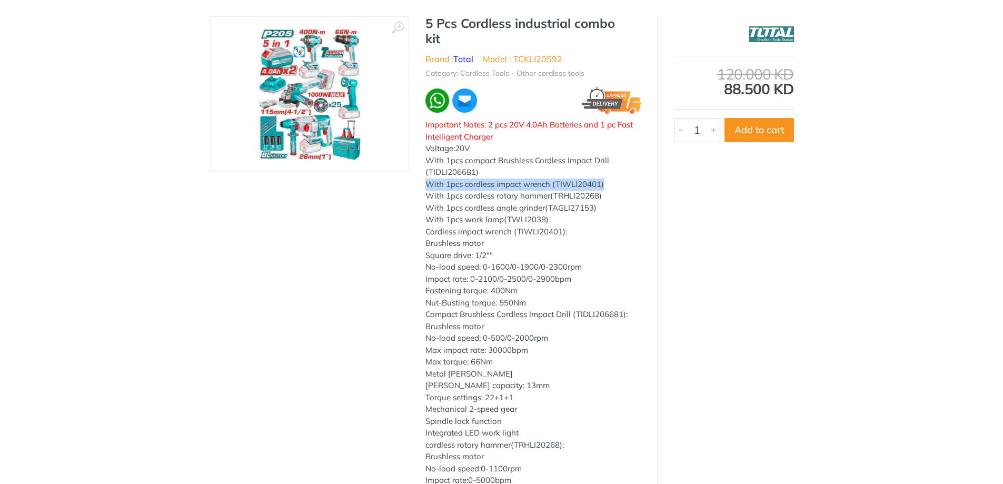
scroll to position [0, 0]
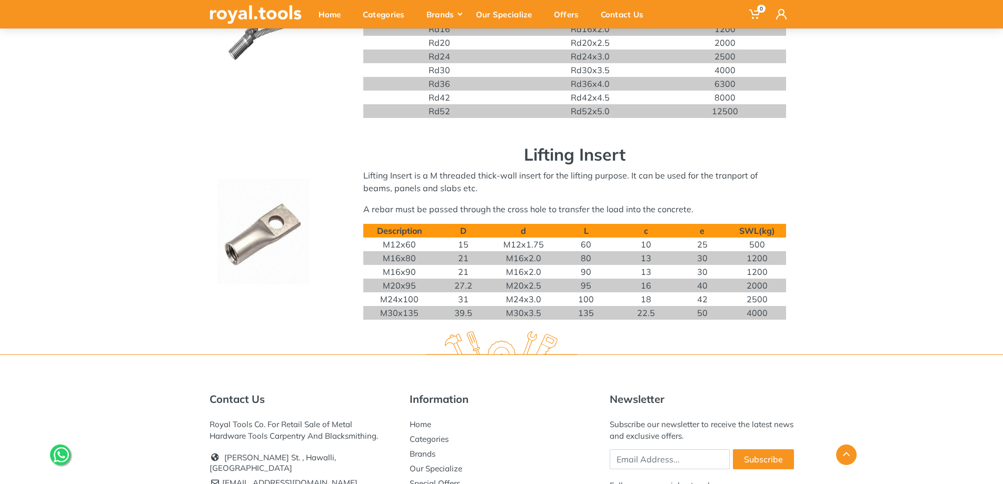
scroll to position [792, 0]
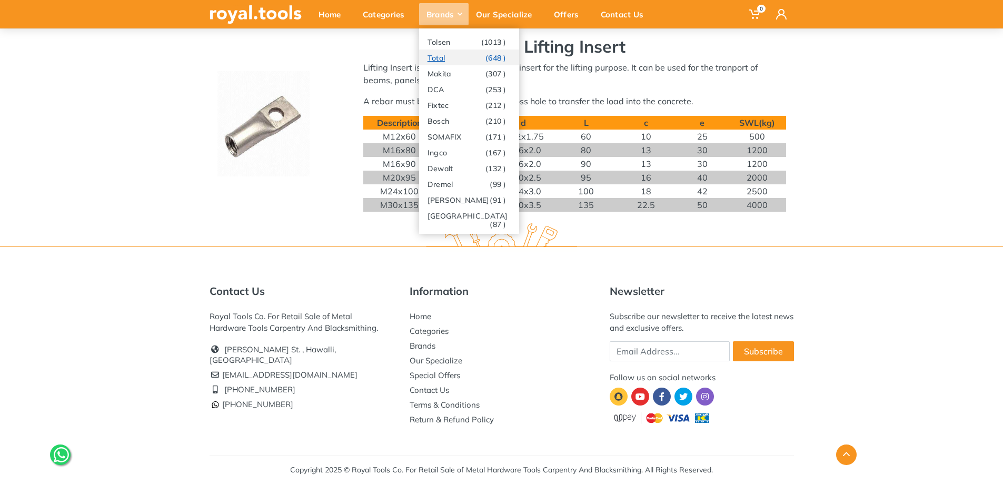
click at [454, 59] on link "Total (648 )" at bounding box center [469, 57] width 100 height 16
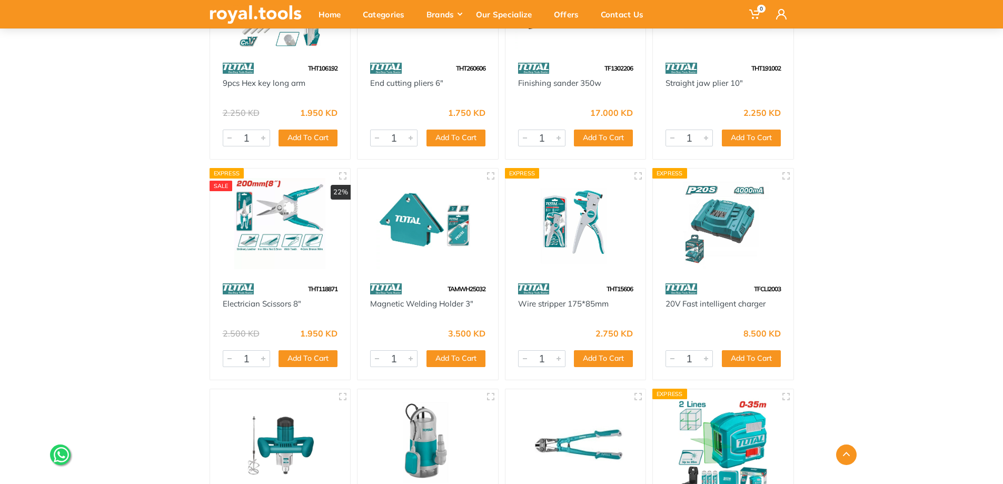
scroll to position [790, 0]
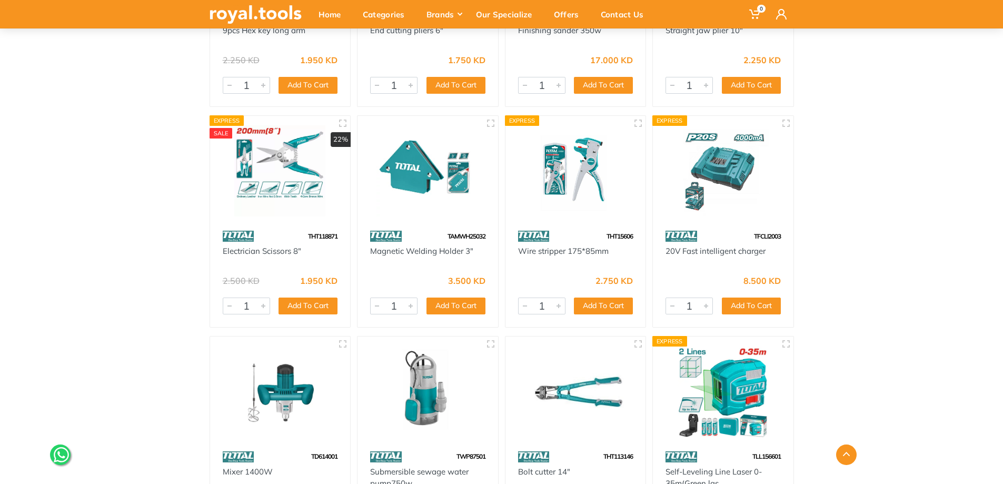
click at [113, 240] on div "Home Total All Total Previous" at bounding box center [501, 45] width 1003 height 1499
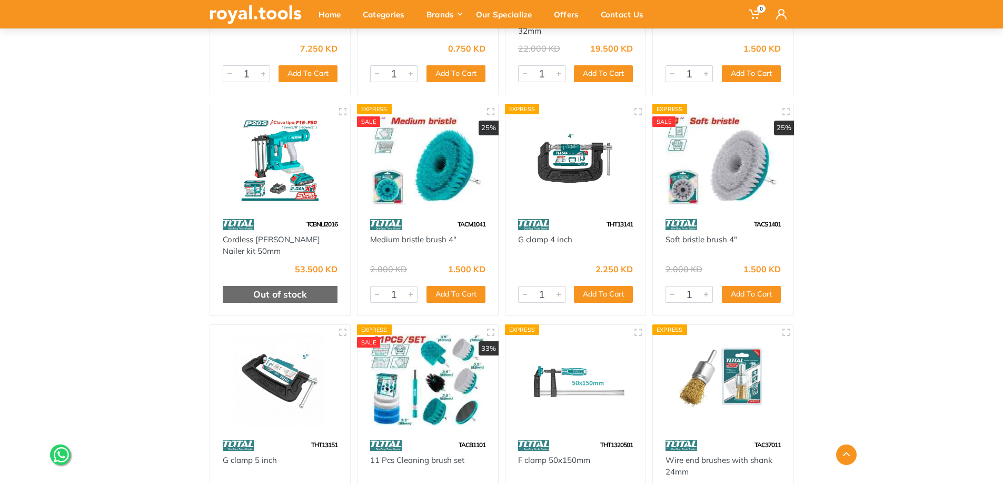
scroll to position [16846, 0]
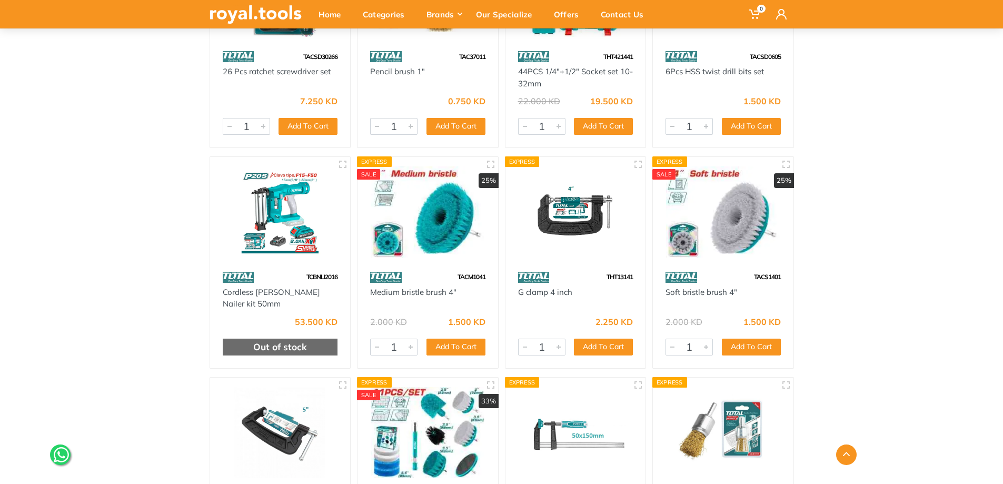
drag, startPoint x: 276, startPoint y: 209, endPoint x: 286, endPoint y: 215, distance: 11.6
click at [286, 215] on img at bounding box center [281, 211] width 122 height 91
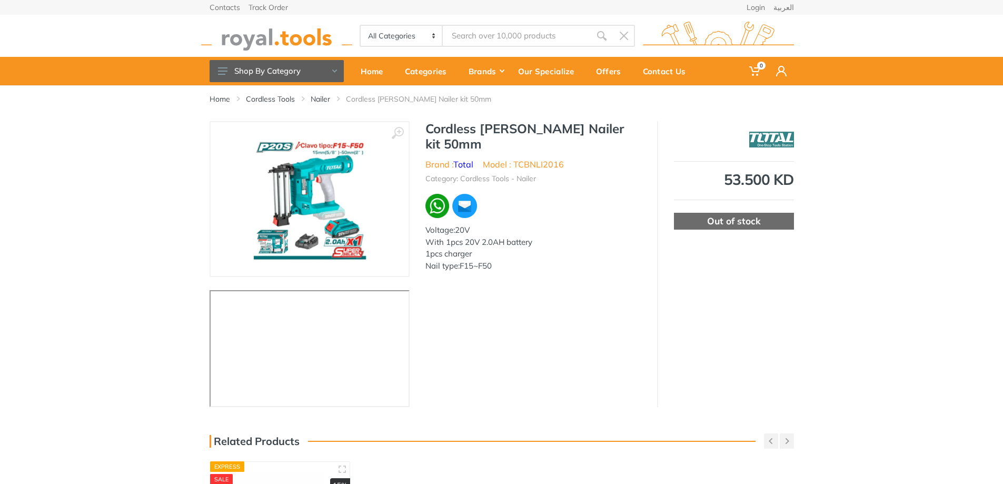
click at [128, 308] on div "‹ ›" at bounding box center [501, 264] width 1003 height 286
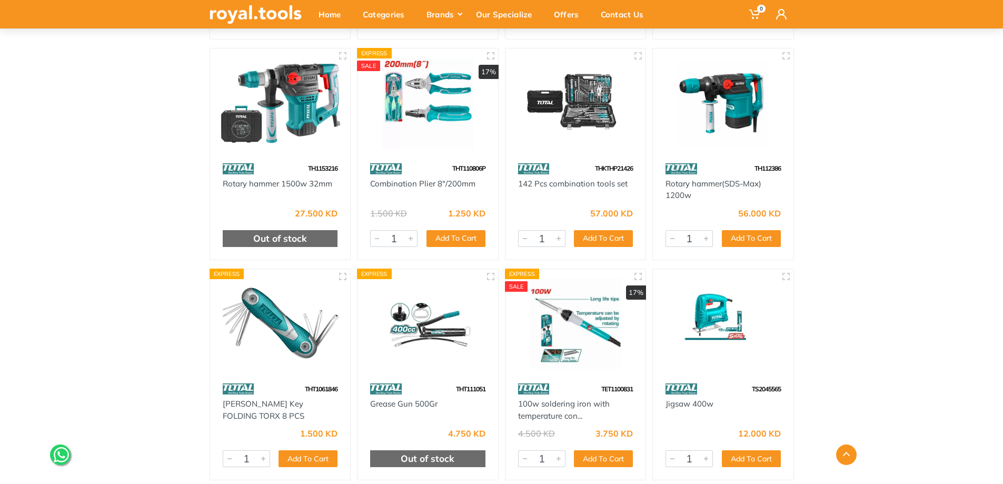
scroll to position [24936, 0]
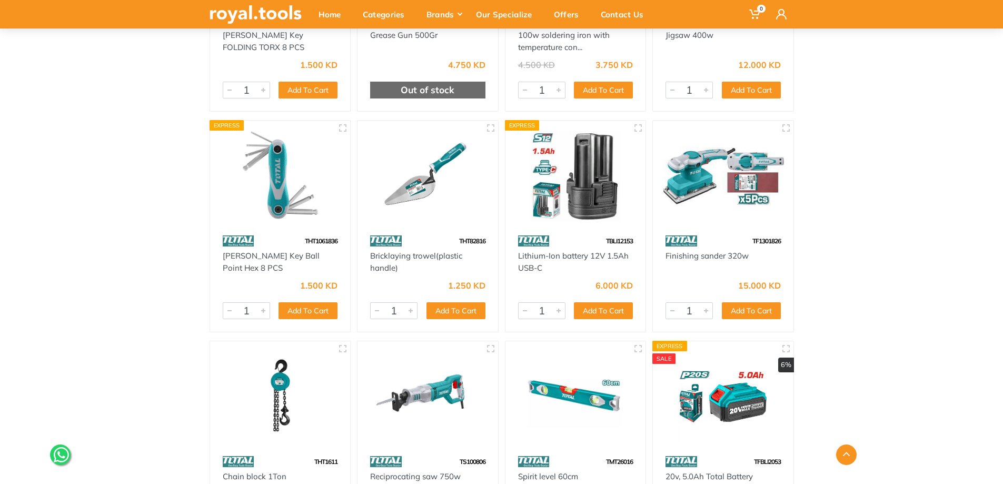
scroll to position [25094, 0]
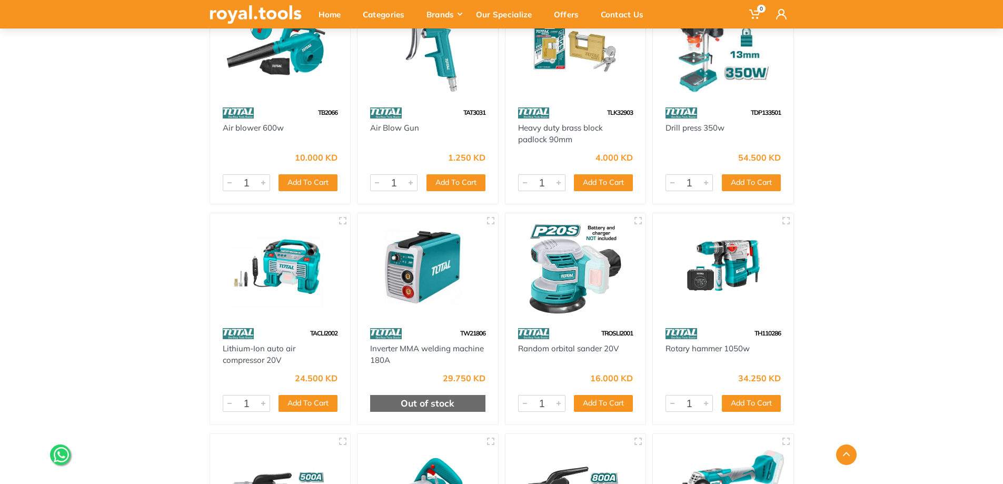
scroll to position [25936, 0]
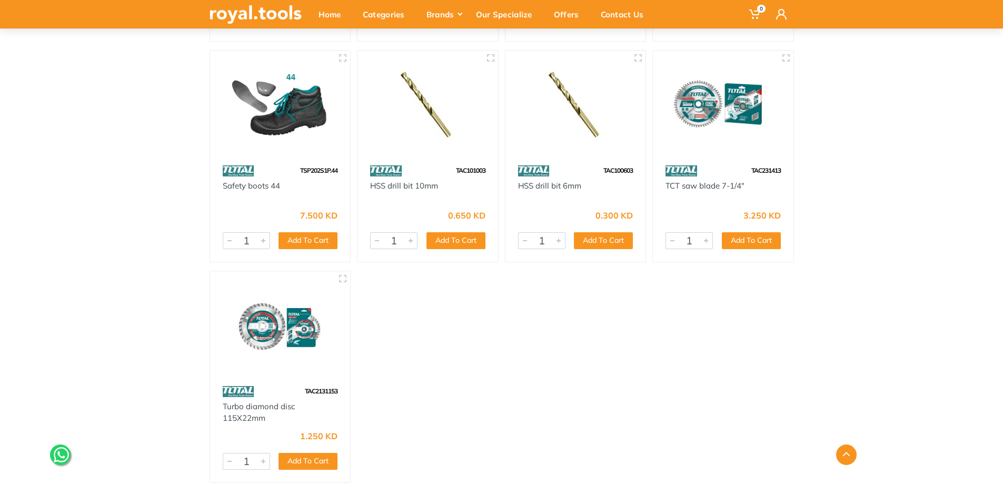
scroll to position [43519, 0]
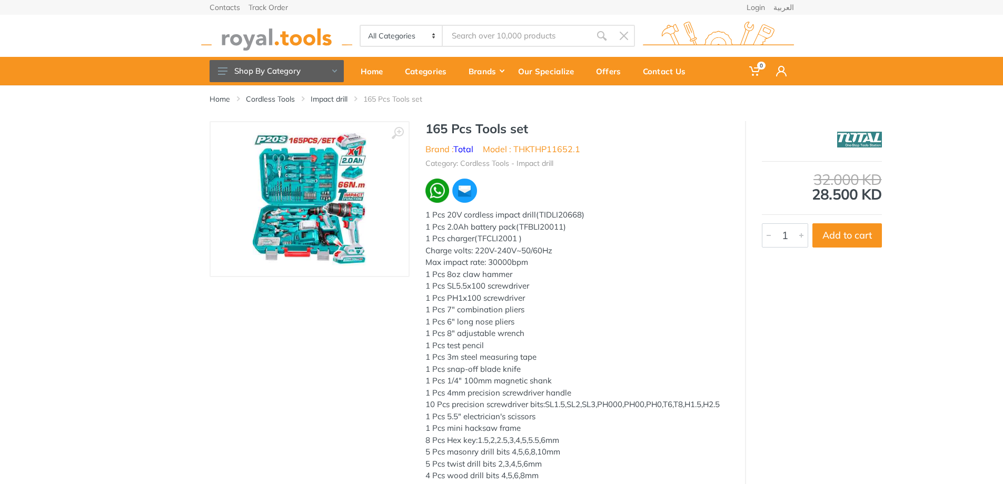
click at [301, 193] on img at bounding box center [309, 199] width 114 height 133
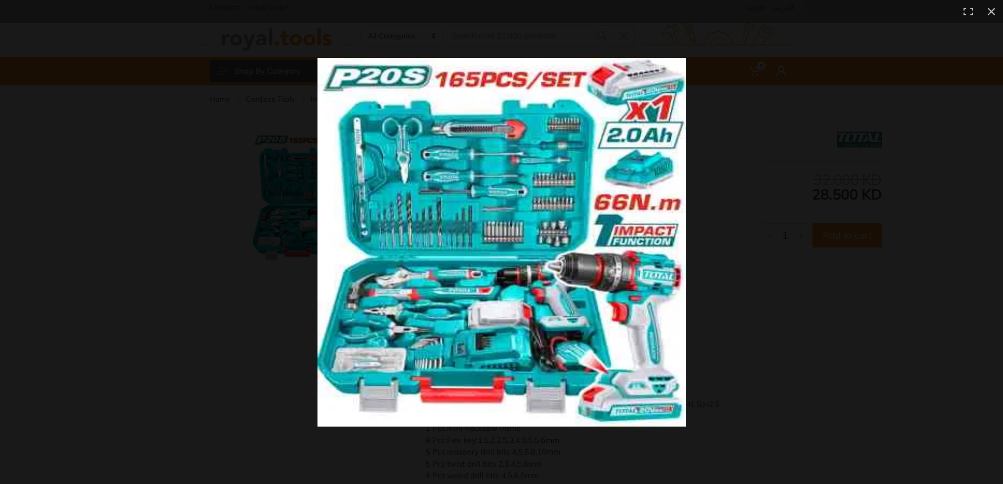
click at [486, 269] on img at bounding box center [501, 242] width 369 height 369
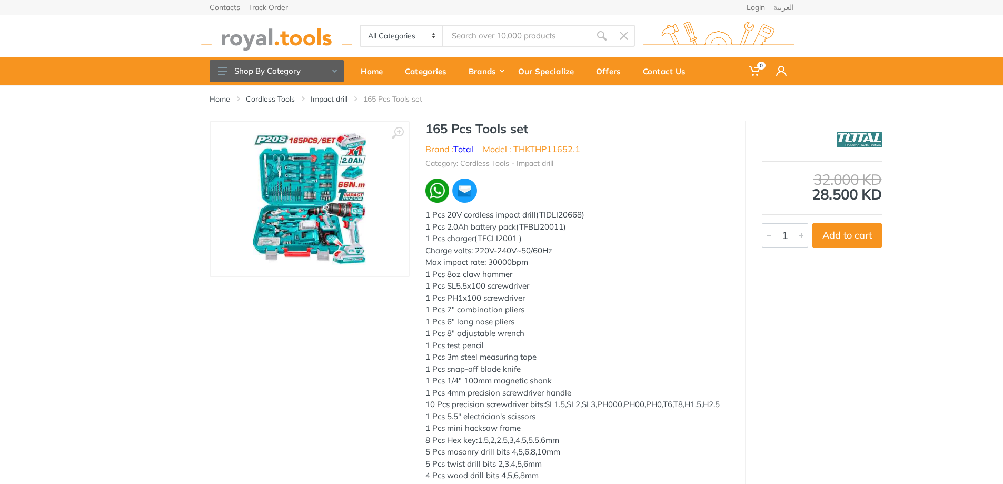
click at [339, 230] on img at bounding box center [309, 199] width 114 height 133
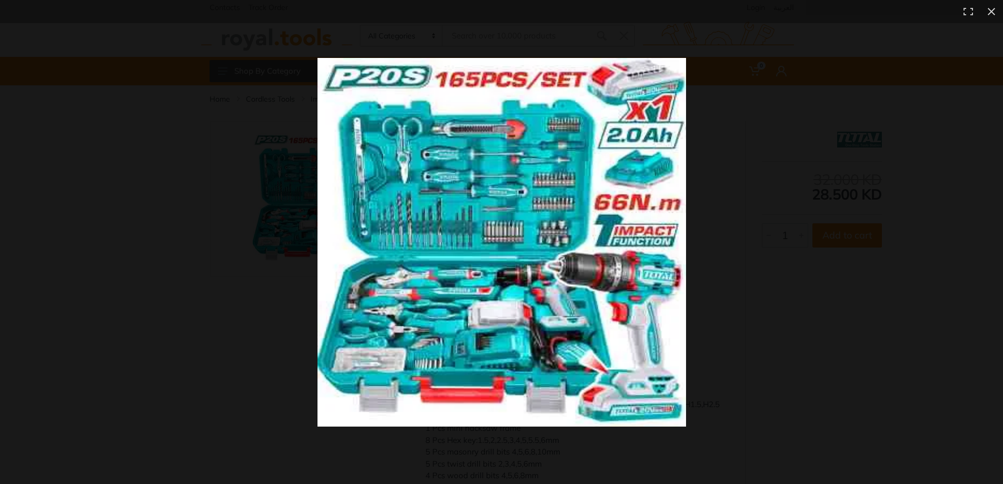
click at [591, 239] on img at bounding box center [501, 242] width 369 height 369
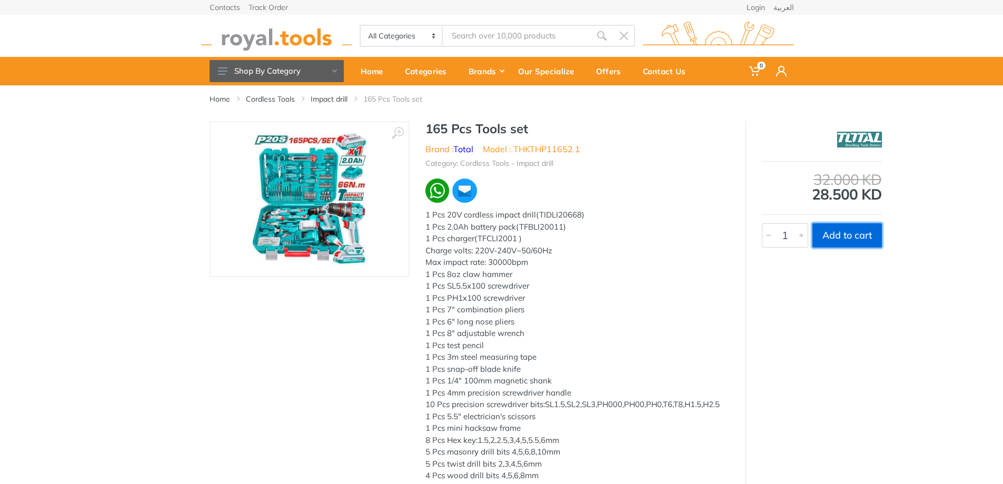
click at [863, 237] on button "Add to cart" at bounding box center [846, 235] width 69 height 24
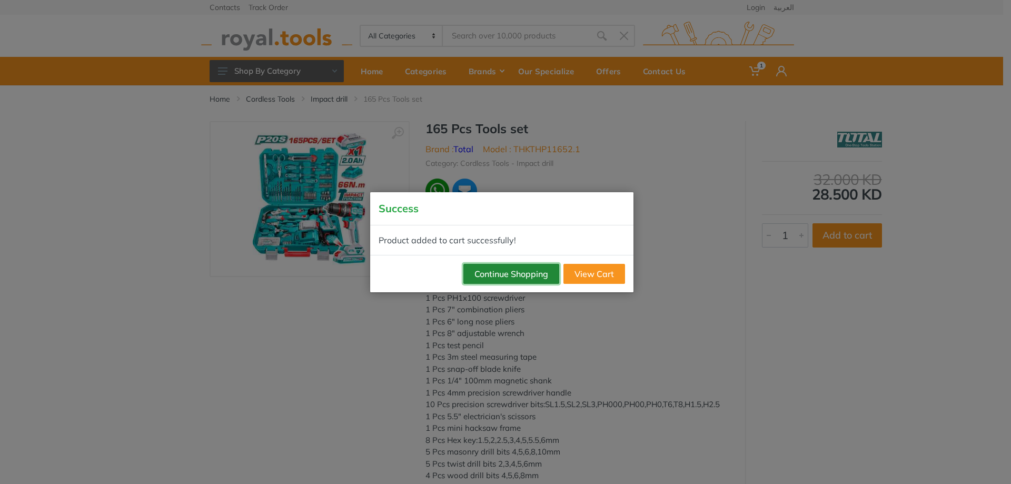
click at [533, 269] on button "Continue Shopping" at bounding box center [511, 274] width 96 height 20
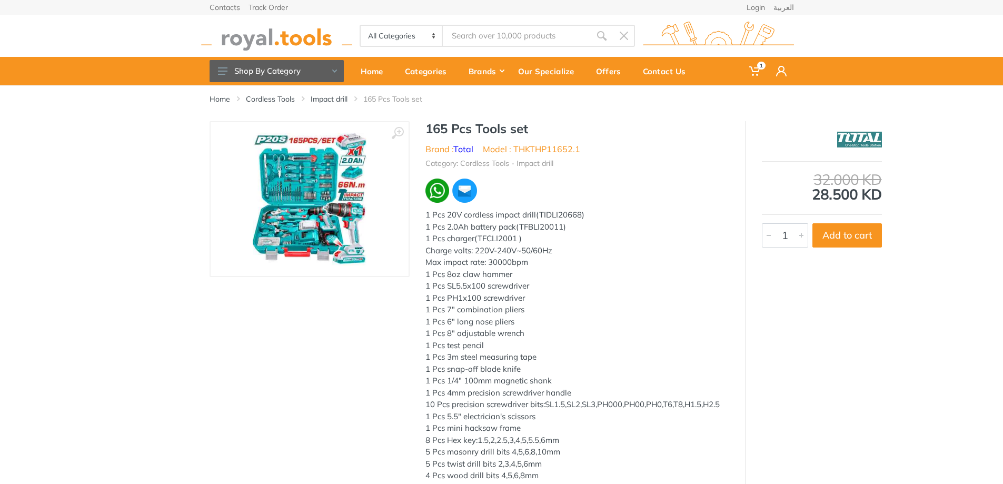
click at [315, 178] on img at bounding box center [309, 199] width 114 height 133
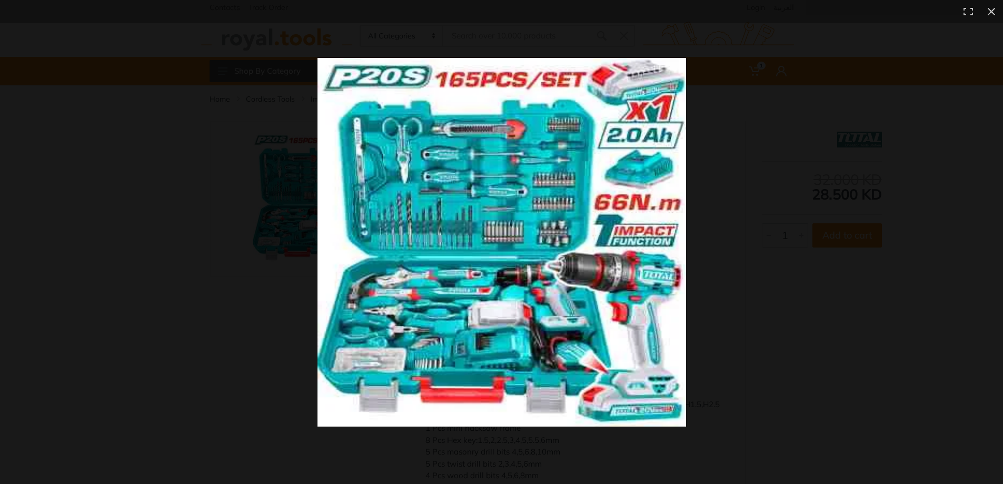
click at [348, 181] on img at bounding box center [501, 242] width 369 height 369
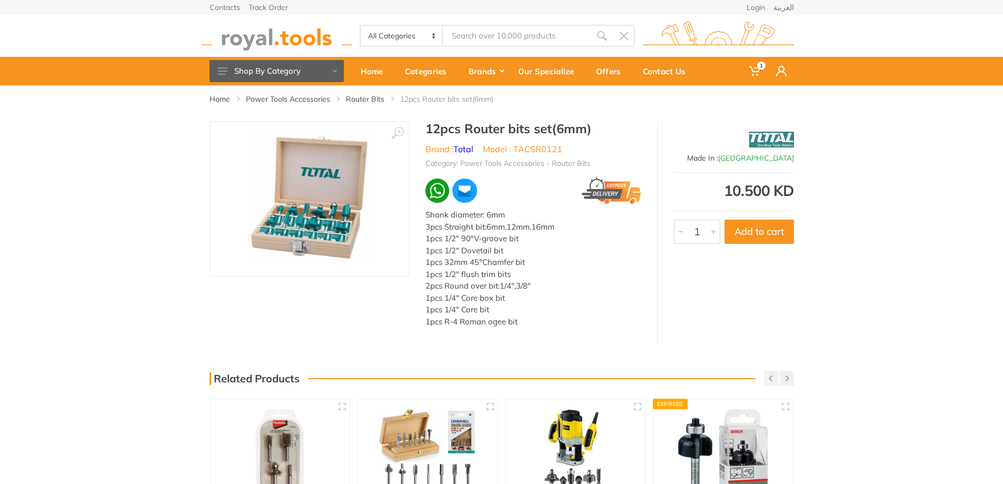
click at [331, 242] on img at bounding box center [309, 199] width 125 height 133
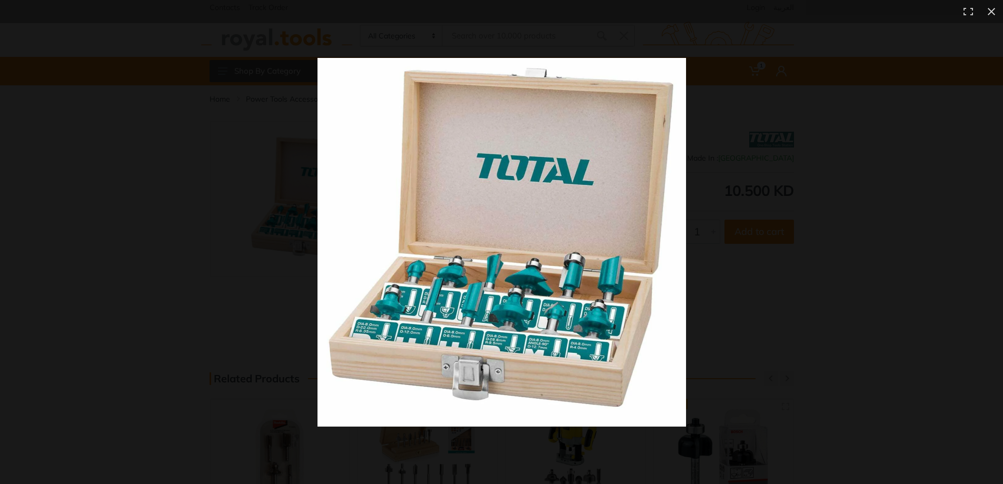
click at [331, 254] on img at bounding box center [501, 242] width 369 height 369
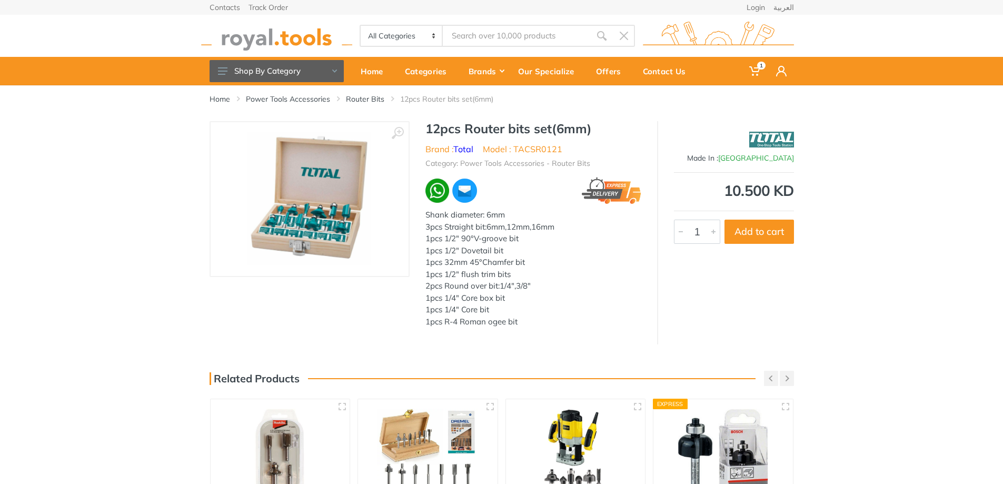
click at [331, 238] on img at bounding box center [309, 199] width 125 height 133
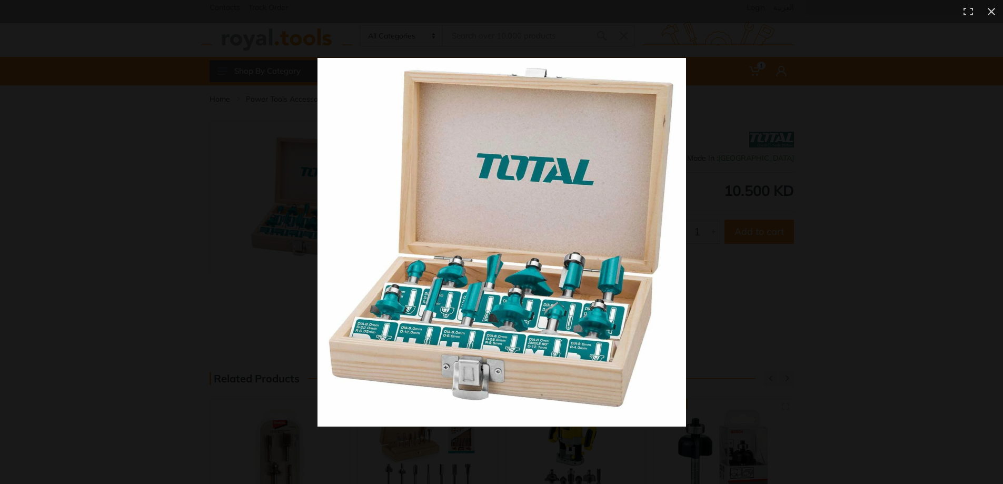
click at [327, 234] on img at bounding box center [501, 242] width 369 height 369
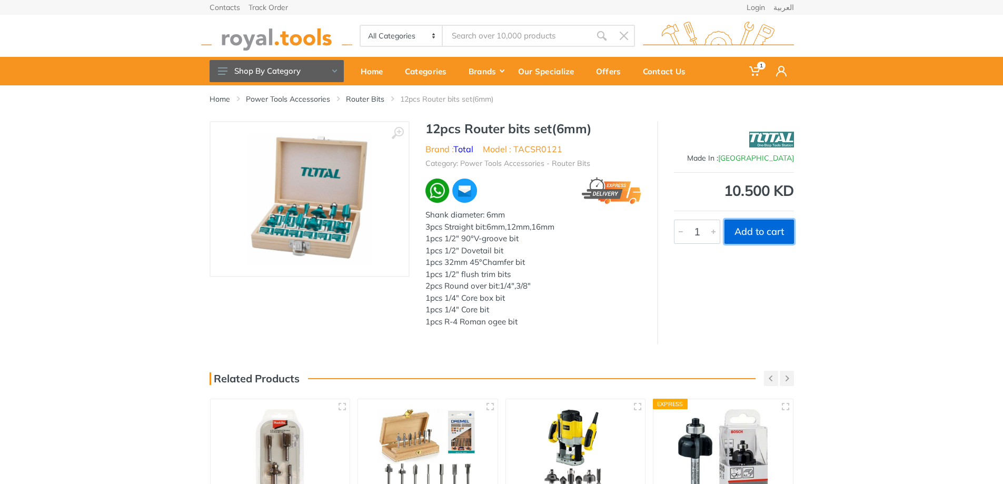
click at [743, 233] on button "Add to cart" at bounding box center [758, 232] width 69 height 24
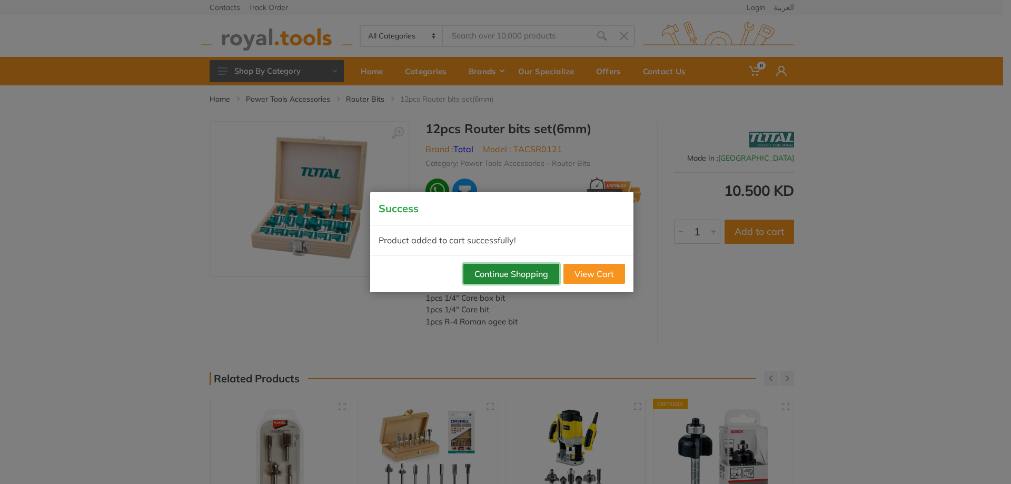
click at [509, 272] on button "Continue Shopping" at bounding box center [511, 274] width 96 height 20
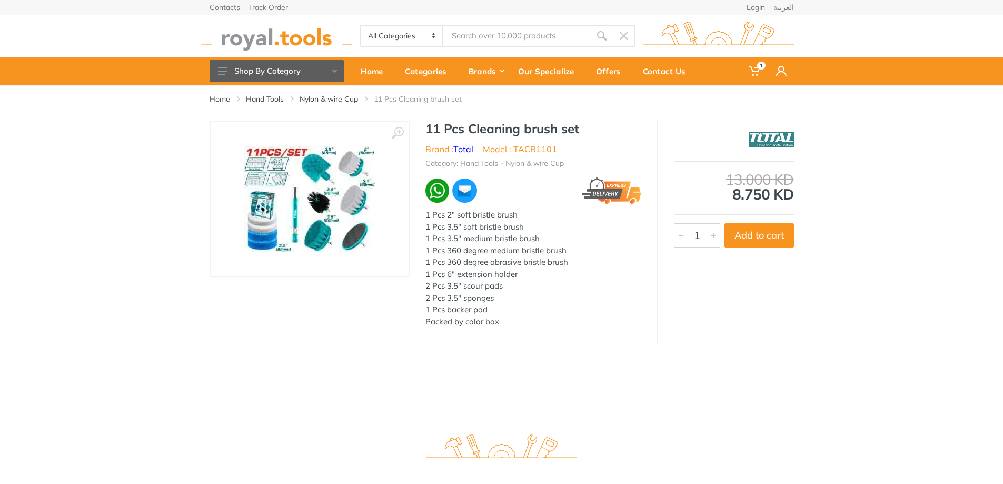
click at [359, 186] on img at bounding box center [310, 198] width 132 height 105
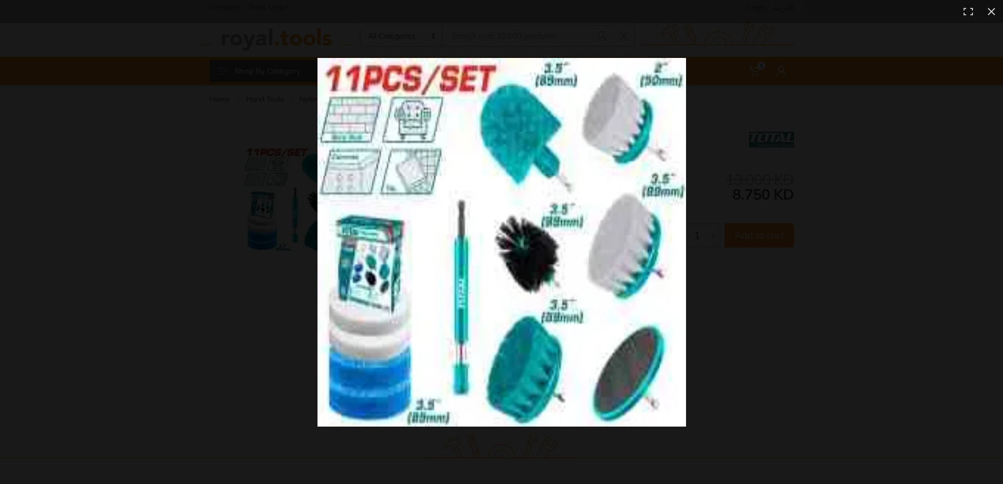
click at [524, 231] on img at bounding box center [501, 242] width 369 height 369
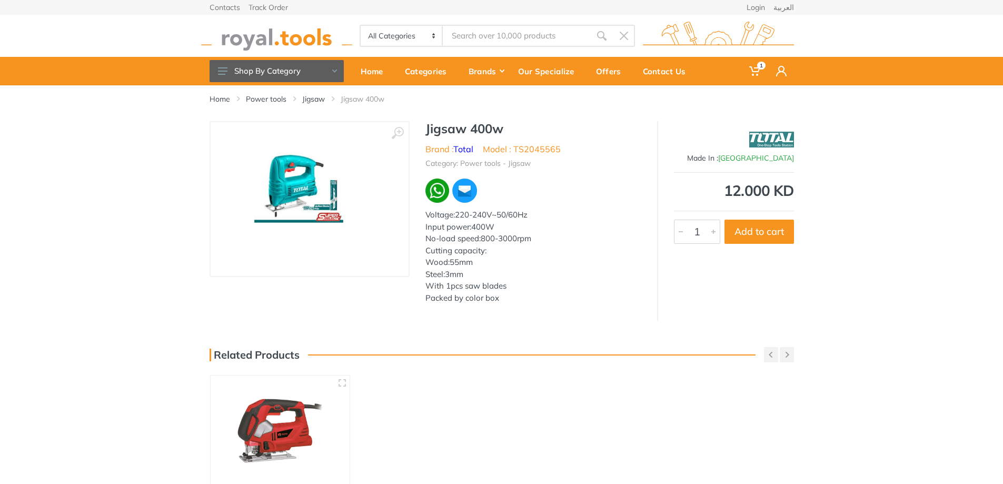
click at [288, 188] on img at bounding box center [308, 199] width 161 height 133
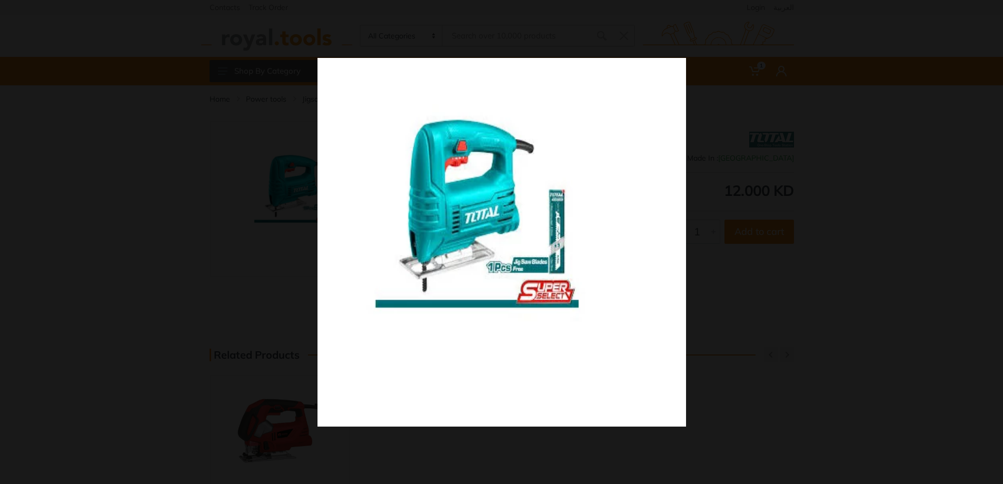
click at [359, 160] on img at bounding box center [501, 242] width 369 height 369
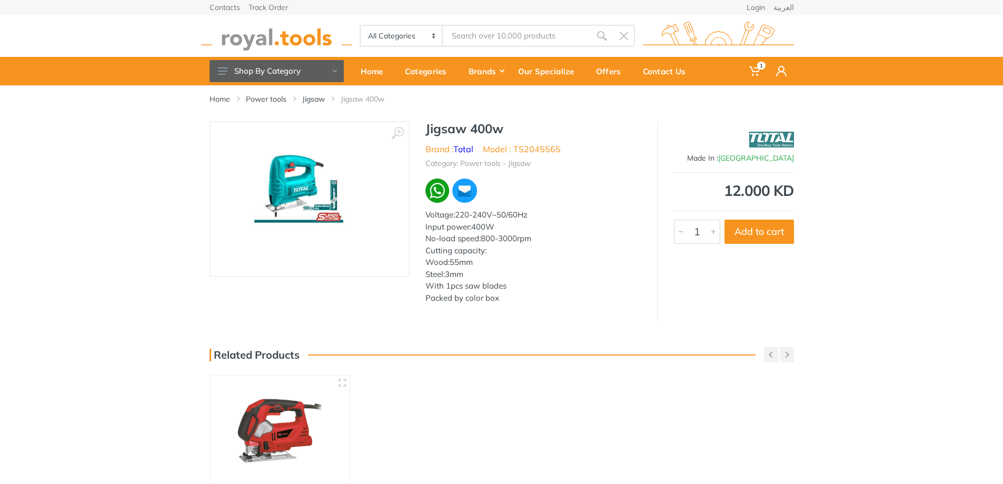
drag, startPoint x: 425, startPoint y: 237, endPoint x: 547, endPoint y: 235, distance: 122.2
click at [547, 235] on div "Voltage:220-240V~50/60Hz Input power:400W No-load speed:800-3000rpm Cutting cap…" at bounding box center [533, 256] width 216 height 95
click at [555, 271] on div "Voltage:220-240V~50/60Hz Input power:400W No-load speed:800-3000rpm Cutting cap…" at bounding box center [533, 256] width 216 height 95
drag, startPoint x: 427, startPoint y: 261, endPoint x: 497, endPoint y: 253, distance: 70.5
click at [497, 253] on div "Voltage:220-240V~50/60Hz Input power:400W No-load speed:800-3000rpm Cutting cap…" at bounding box center [533, 256] width 216 height 95
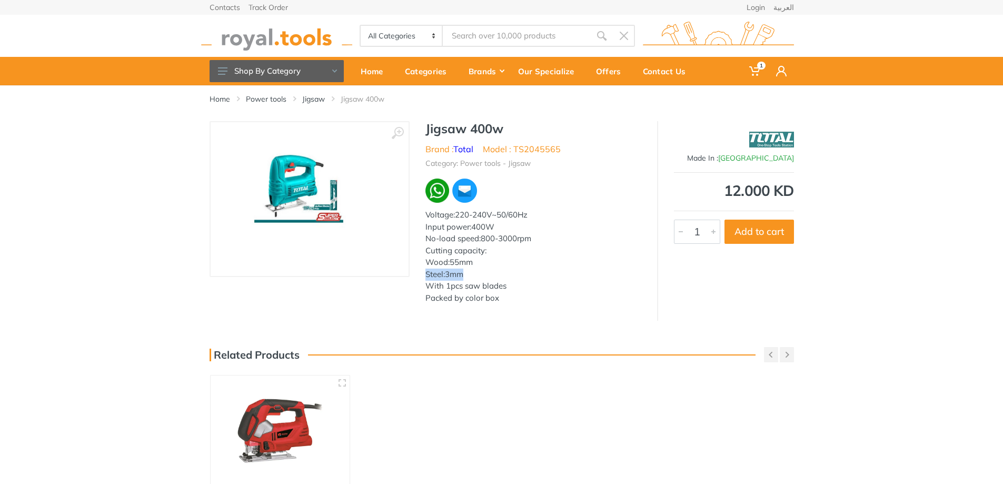
drag, startPoint x: 426, startPoint y: 273, endPoint x: 469, endPoint y: 270, distance: 43.3
click at [469, 270] on div "Voltage:220-240V~50/60Hz Input power:400W No-load speed:800-3000rpm Cutting cap…" at bounding box center [533, 256] width 216 height 95
drag, startPoint x: 426, startPoint y: 285, endPoint x: 514, endPoint y: 281, distance: 88.0
click at [514, 281] on div "Voltage:220-240V~50/60Hz Input power:400W No-load speed:800-3000rpm Cutting cap…" at bounding box center [533, 256] width 216 height 95
click at [534, 319] on div "‹ › Jigsaw 400w Brand : Total Model : TS2045565 Input power:400W" at bounding box center [502, 221] width 584 height 200
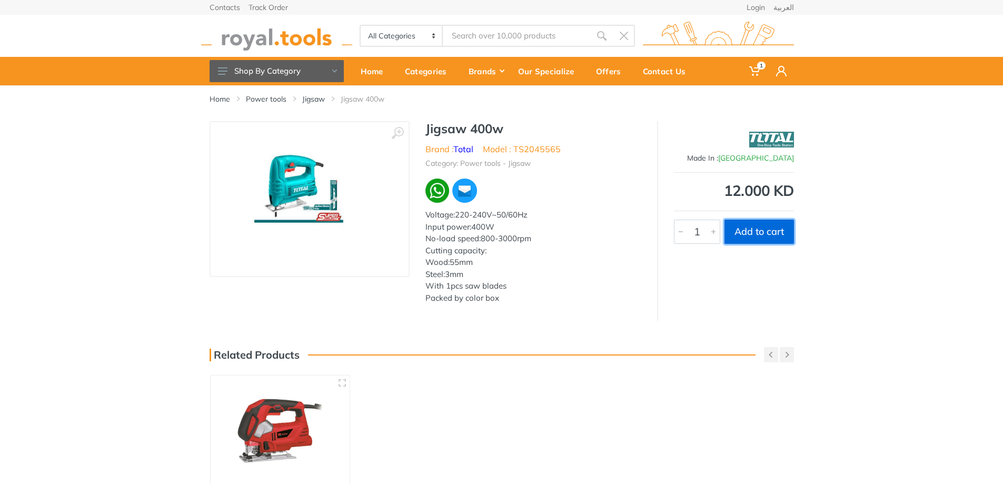
click at [782, 233] on button "Add to cart" at bounding box center [758, 232] width 69 height 24
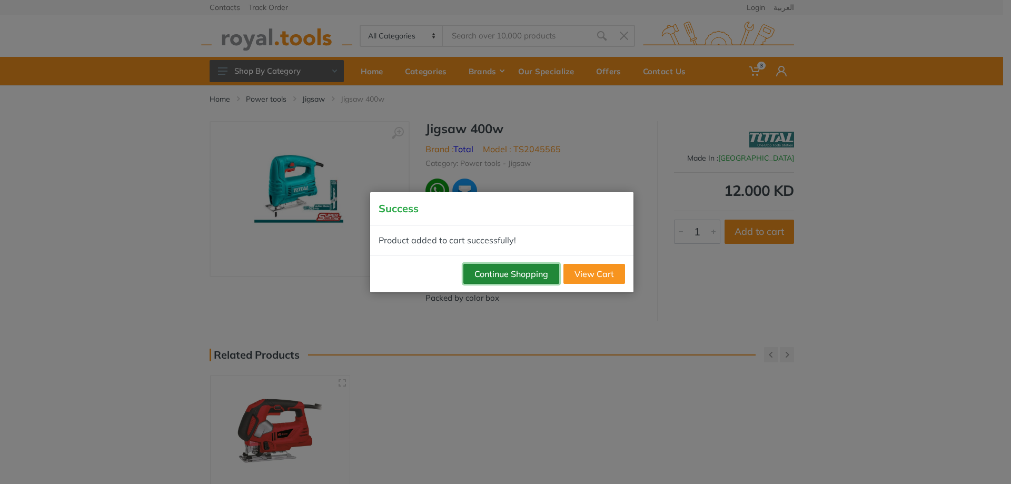
click at [509, 275] on button "Continue Shopping" at bounding box center [511, 274] width 96 height 20
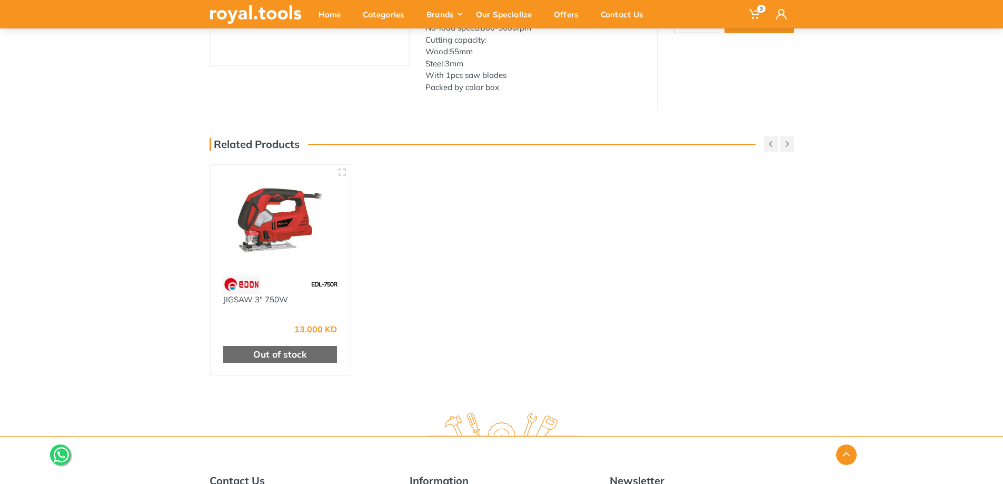
scroll to position [263, 0]
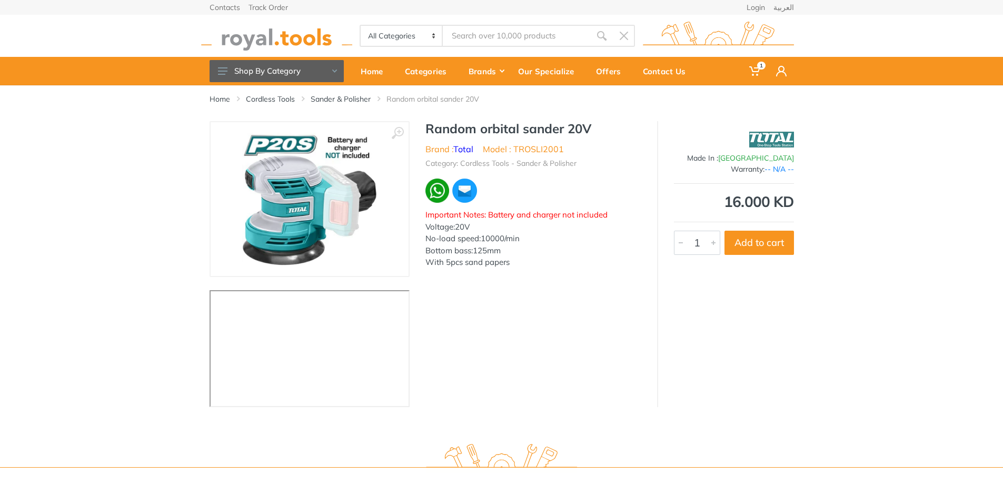
click at [54, 273] on div "‹ ›" at bounding box center [501, 264] width 1003 height 286
click at [748, 242] on button "Add to cart" at bounding box center [758, 243] width 69 height 24
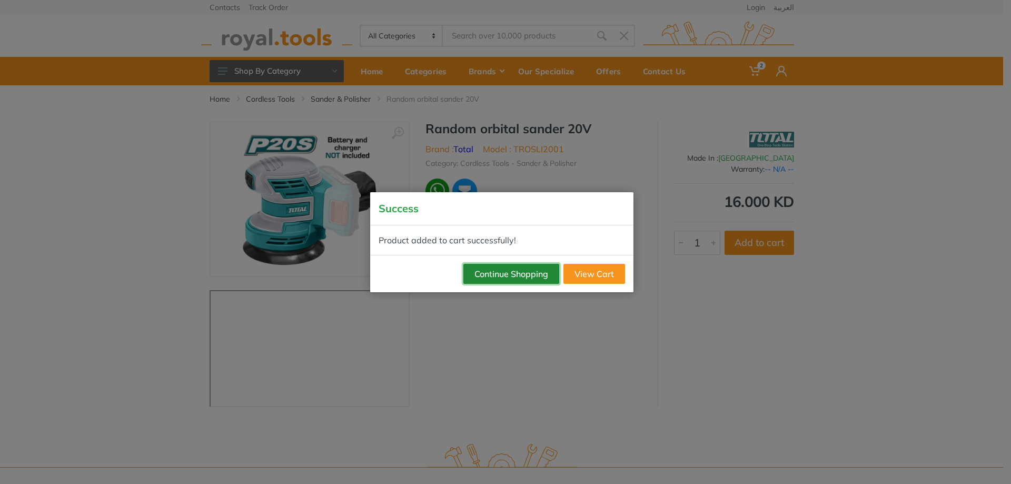
click at [504, 279] on button "Continue Shopping" at bounding box center [511, 274] width 96 height 20
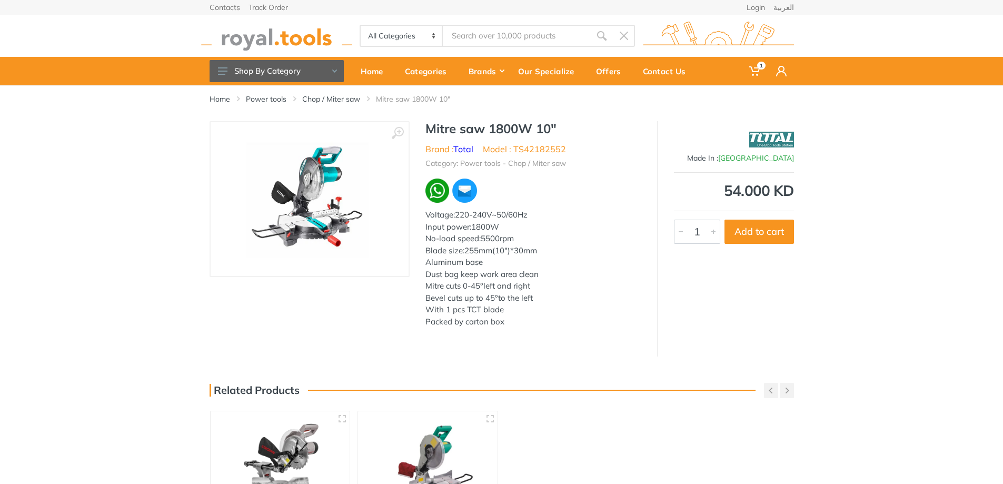
click at [274, 208] on img at bounding box center [309, 199] width 136 height 133
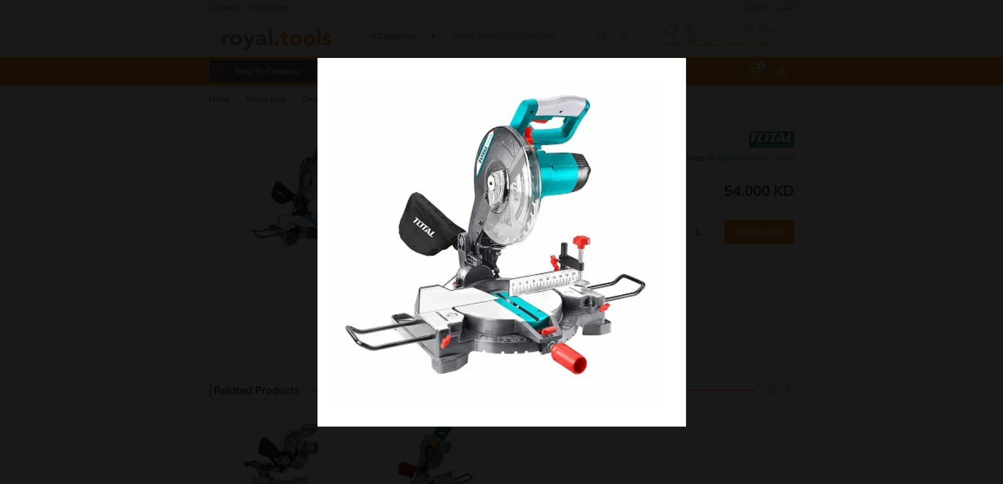
click at [462, 227] on img at bounding box center [501, 242] width 369 height 369
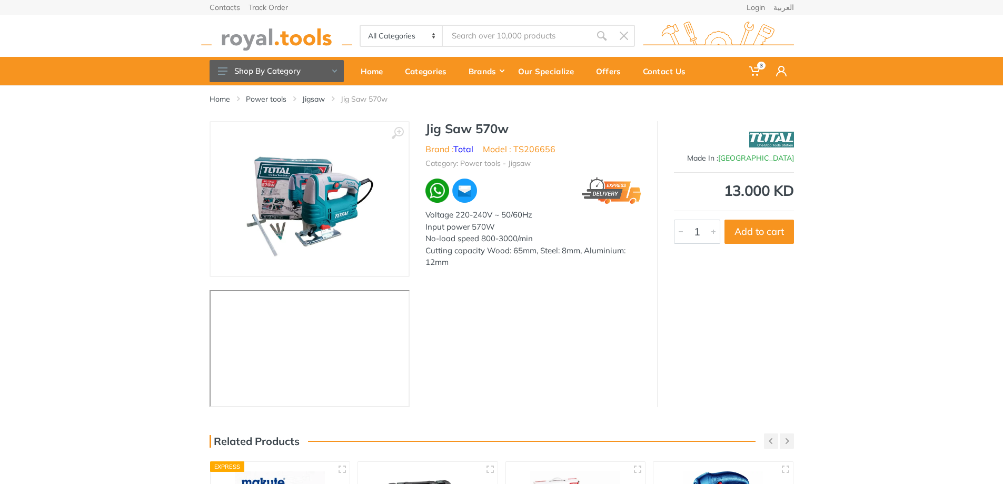
scroll to position [105, 0]
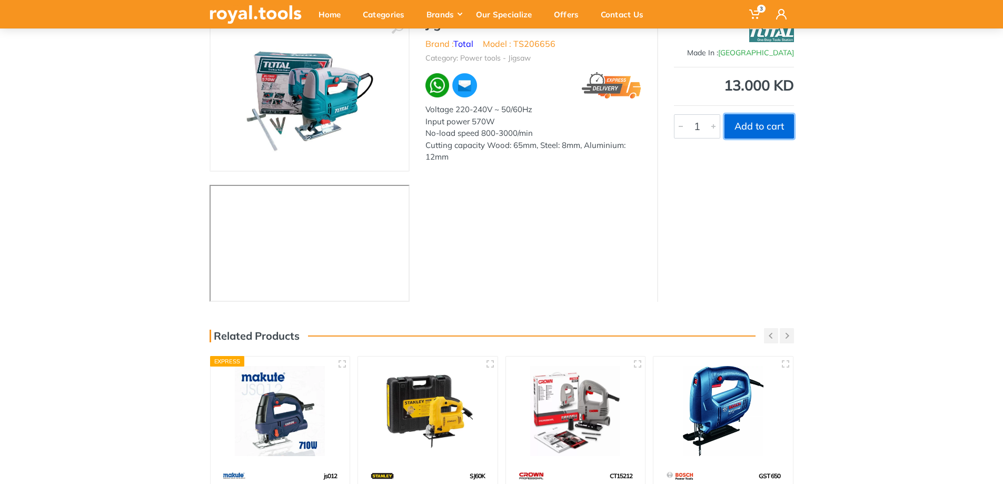
click at [761, 119] on button "Add to cart" at bounding box center [758, 126] width 69 height 24
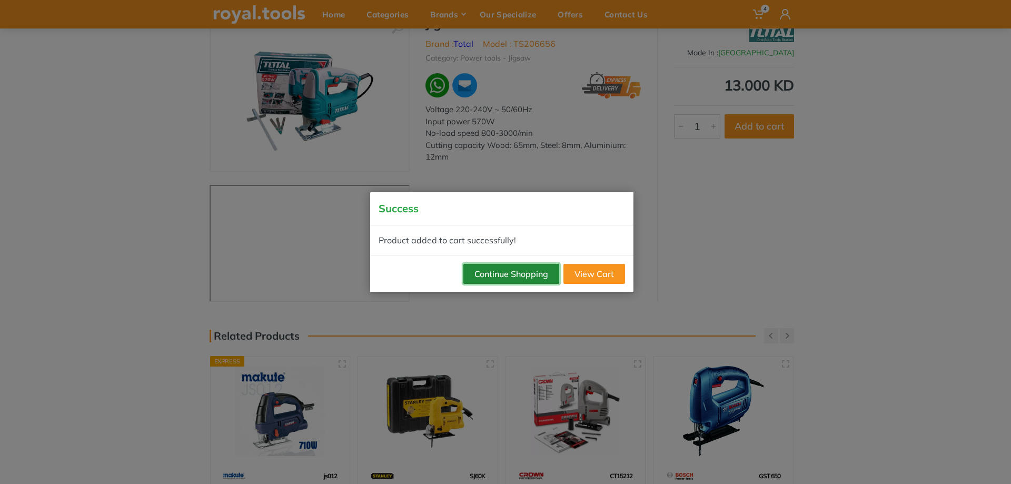
click at [525, 267] on button "Continue Shopping" at bounding box center [511, 274] width 96 height 20
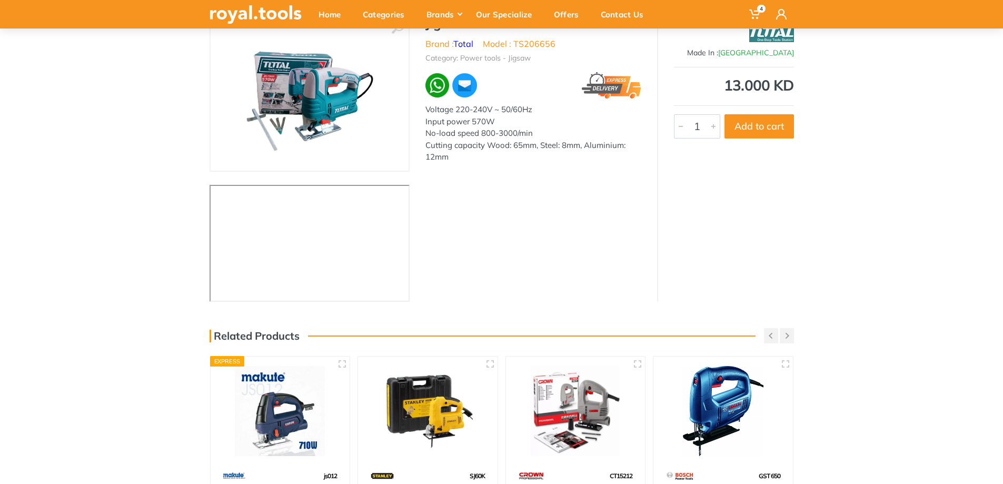
scroll to position [0, 0]
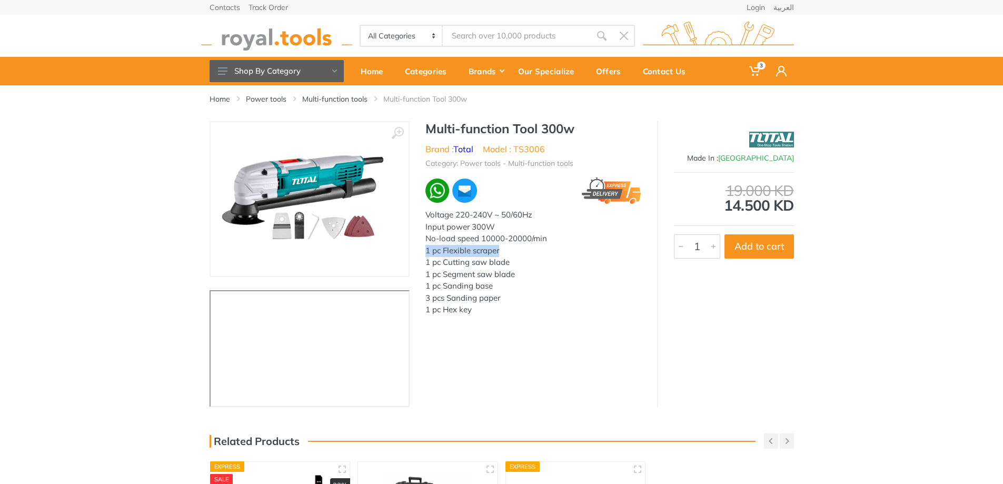
drag, startPoint x: 428, startPoint y: 251, endPoint x: 513, endPoint y: 250, distance: 84.8
click at [513, 250] on p "Voltage 220-240V ~ 50/60Hz Input power 300W No-load speed 10000-20000/min 1 pc …" at bounding box center [533, 262] width 216 height 107
click at [486, 262] on p "Voltage 220-240V ~ 50/60Hz Input power 300W No-load speed 10000-20000/min 1 pc …" at bounding box center [533, 262] width 216 height 107
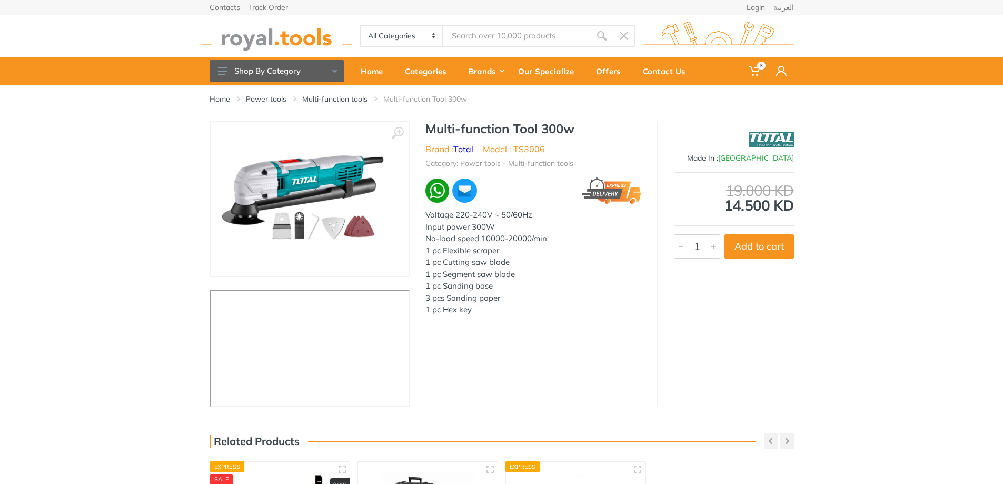
click at [481, 274] on p "Voltage 220-240V ~ 50/60Hz Input power 300W No-load speed 10000-20000/min 1 pc …" at bounding box center [533, 262] width 216 height 107
click at [470, 286] on p "Voltage 220-240V ~ 50/60Hz Input power 300W No-load speed 10000-20000/min 1 pc …" at bounding box center [533, 262] width 216 height 107
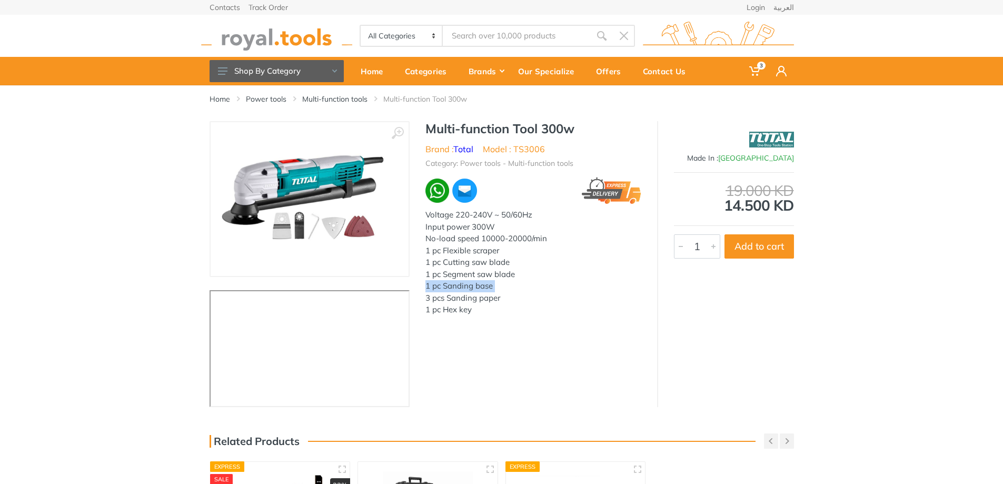
click at [470, 286] on p "Voltage 220-240V ~ 50/60Hz Input power 300W No-load speed 10000-20000/min 1 pc …" at bounding box center [533, 262] width 216 height 107
click at [469, 295] on p "Voltage 220-240V ~ 50/60Hz Input power 300W No-load speed 10000-20000/min 1 pc …" at bounding box center [533, 262] width 216 height 107
click at [468, 295] on p "Voltage 220-240V ~ 50/60Hz Input power 300W No-load speed 10000-20000/min 1 pc …" at bounding box center [533, 262] width 216 height 107
click at [480, 336] on div at bounding box center [533, 336] width 216 height 24
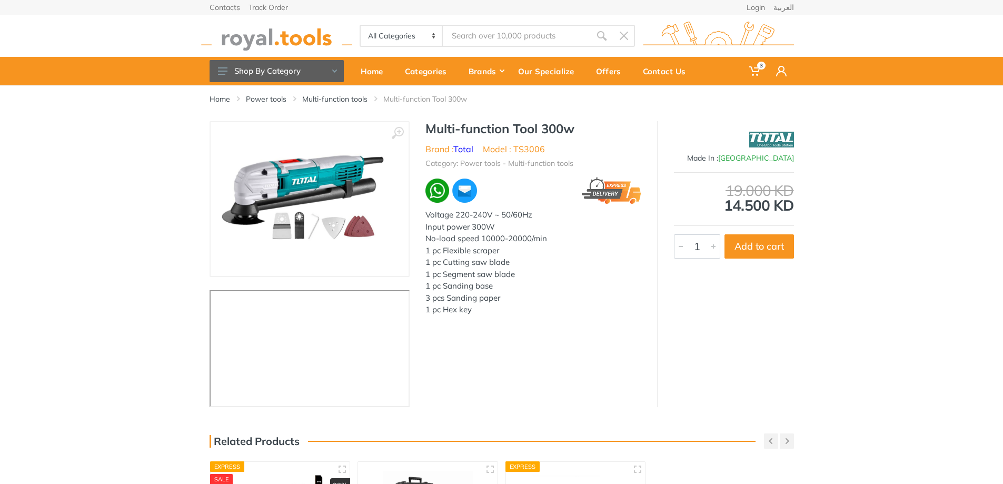
click at [446, 308] on p "Voltage 220-240V ~ 50/60Hz Input power 300W No-load speed 10000-20000/min 1 pc …" at bounding box center [533, 262] width 216 height 107
click at [476, 331] on div at bounding box center [533, 336] width 216 height 24
click at [754, 247] on button "Add to cart" at bounding box center [758, 246] width 69 height 24
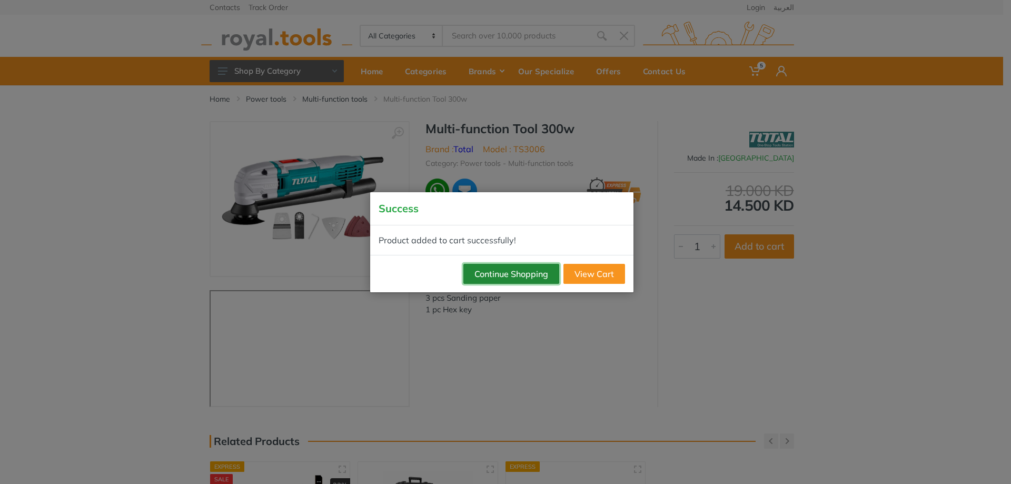
click at [497, 274] on button "Continue Shopping" at bounding box center [511, 274] width 96 height 20
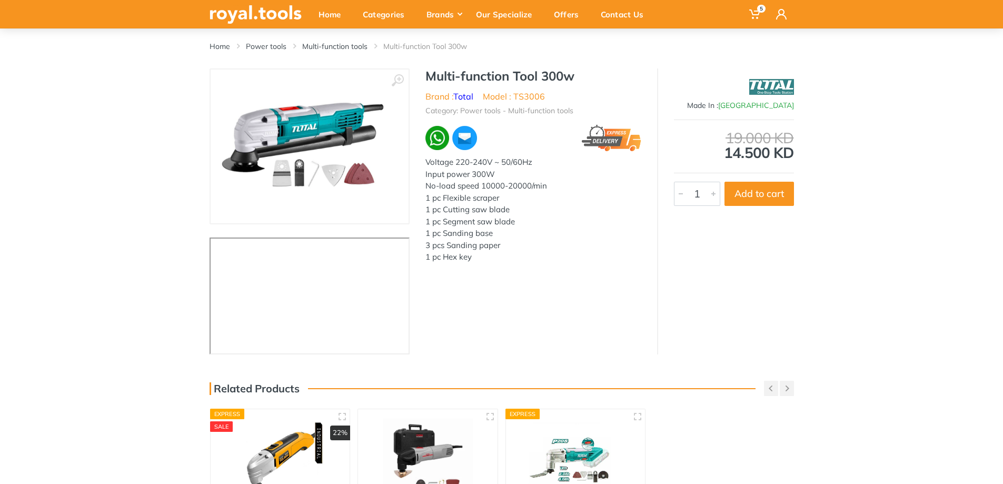
scroll to position [316, 0]
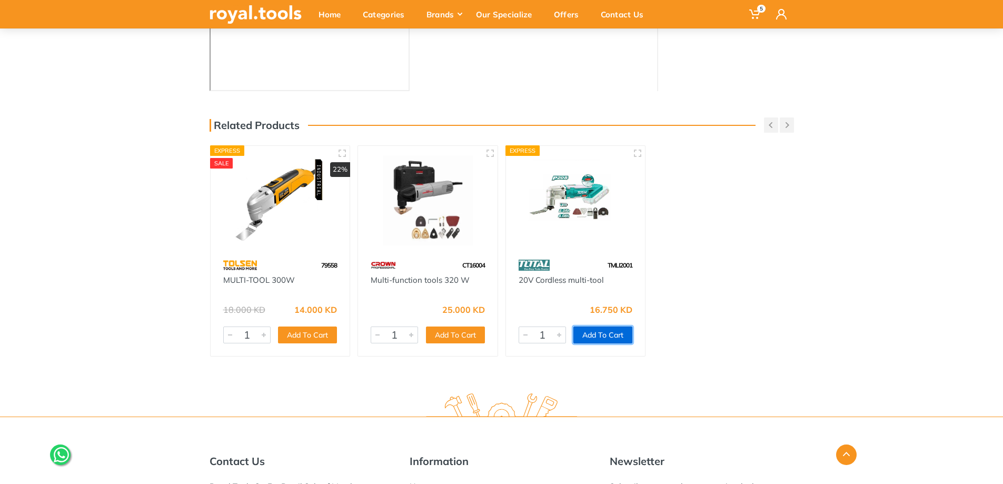
click at [607, 337] on button "Add To Cart" at bounding box center [602, 334] width 59 height 17
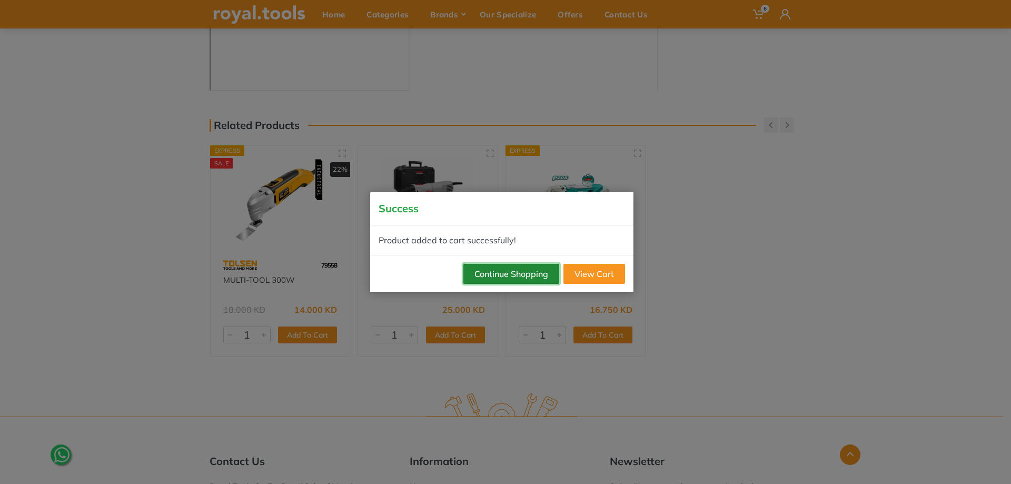
click at [488, 275] on button "Continue Shopping" at bounding box center [511, 274] width 96 height 20
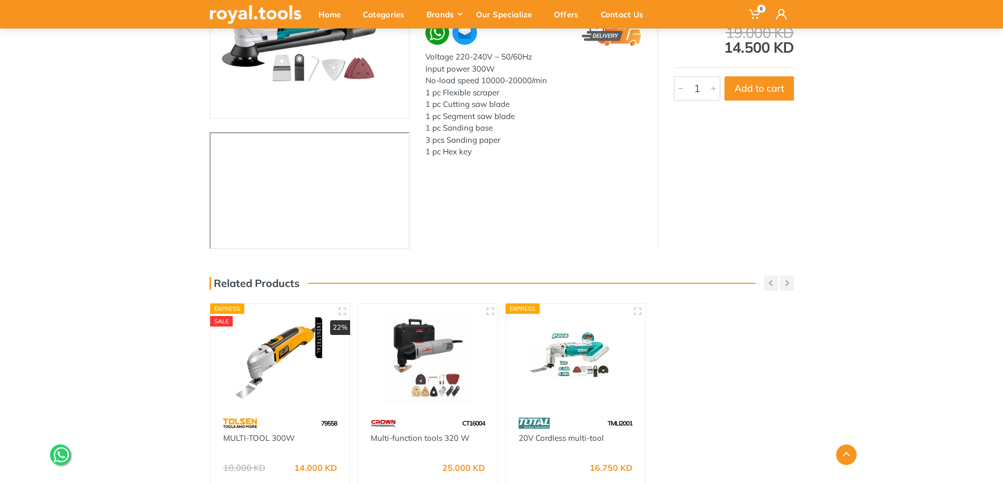
scroll to position [105, 0]
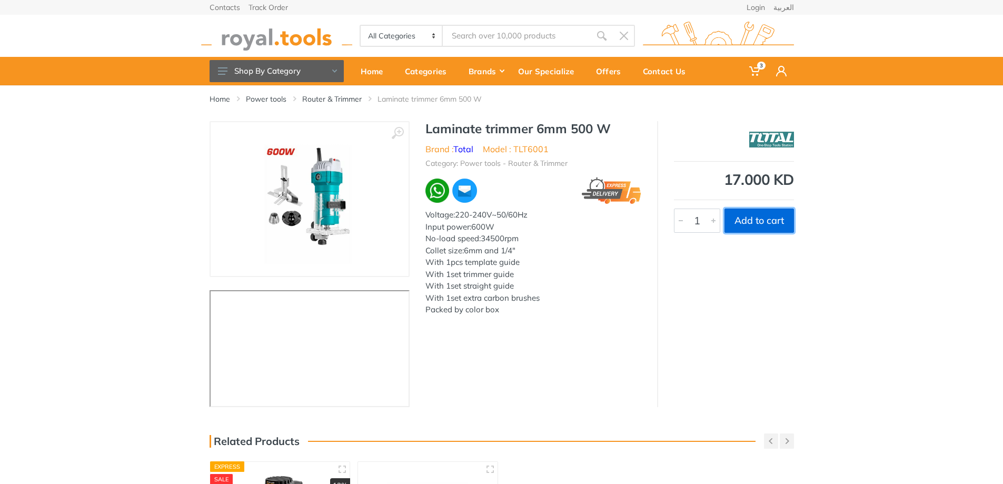
click at [745, 224] on button "Add to cart" at bounding box center [758, 220] width 69 height 24
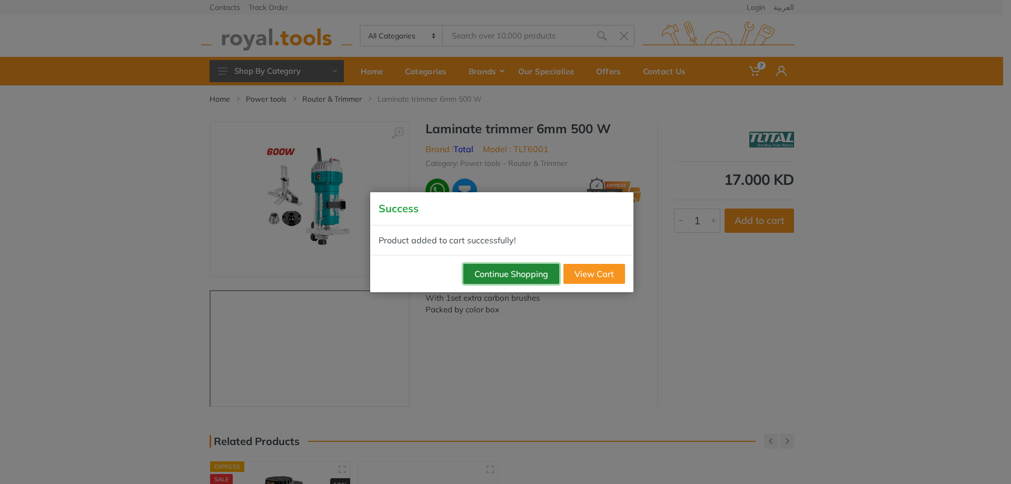
click at [507, 272] on button "Continue Shopping" at bounding box center [511, 274] width 96 height 20
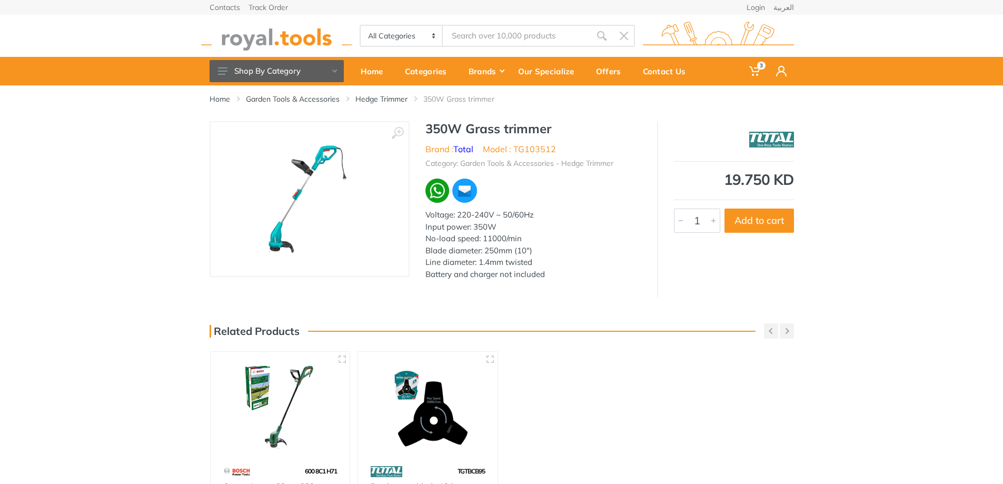
click at [306, 185] on img at bounding box center [309, 199] width 133 height 133
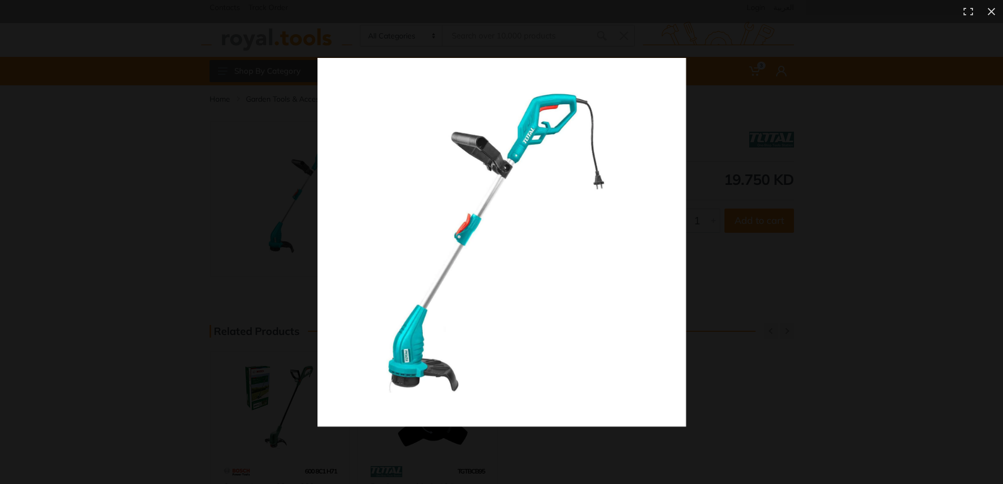
click at [581, 238] on img at bounding box center [501, 242] width 369 height 369
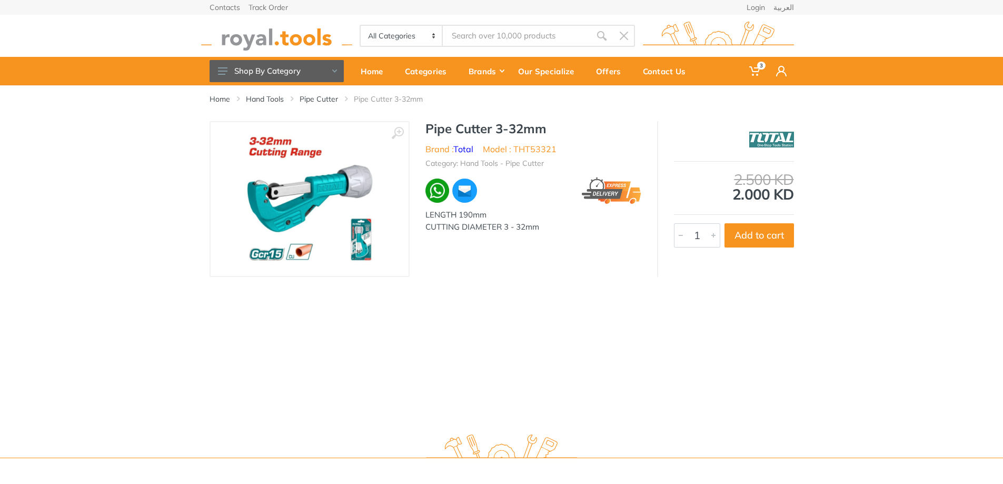
click at [342, 192] on img at bounding box center [309, 199] width 133 height 133
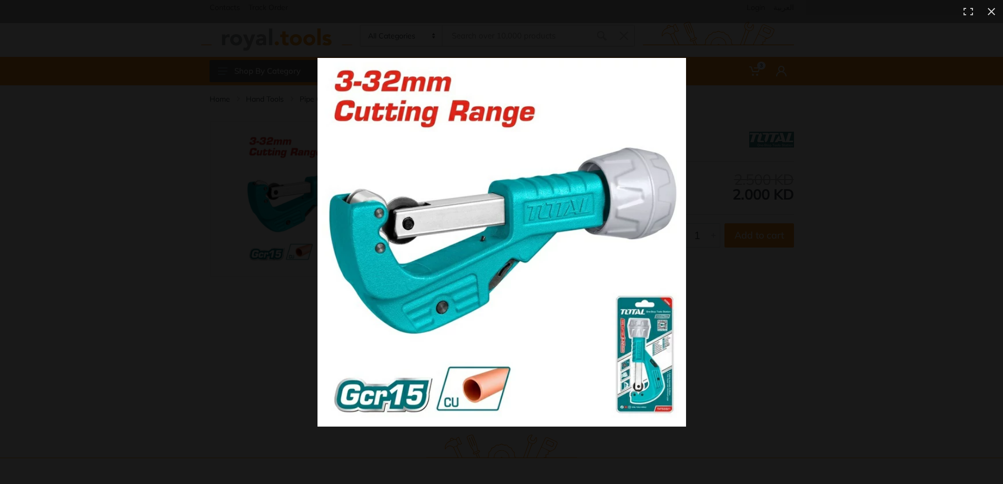
click at [474, 203] on img at bounding box center [501, 242] width 369 height 369
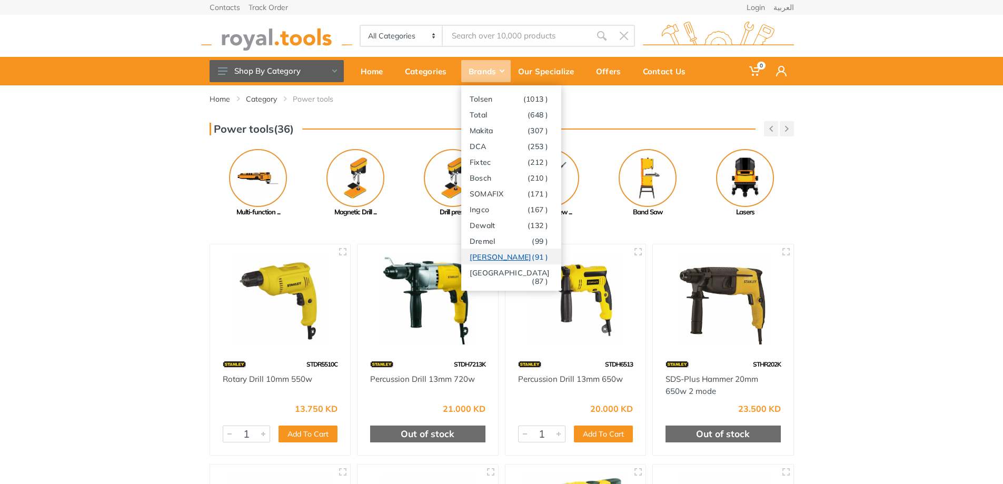
click at [504, 258] on link "Stanley (91 )" at bounding box center [511, 256] width 100 height 16
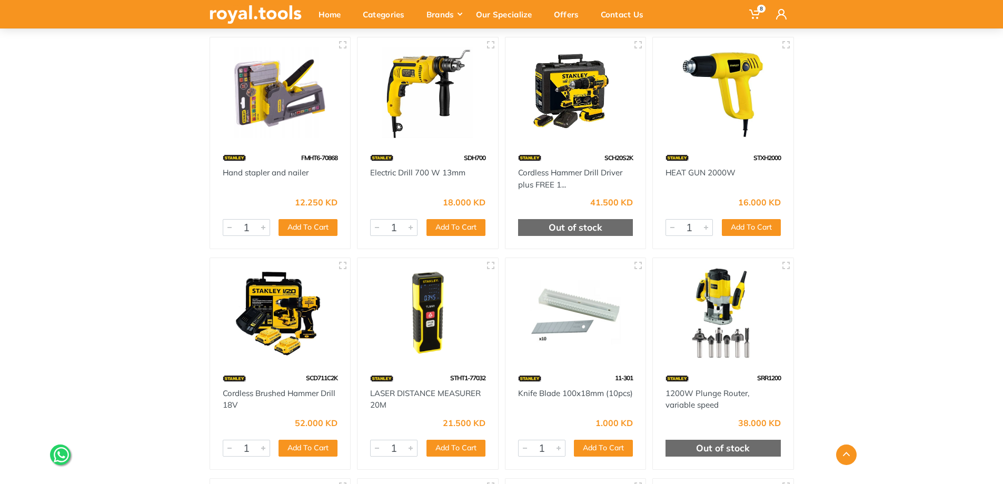
scroll to position [2685, 0]
